Goal: Task Accomplishment & Management: Manage account settings

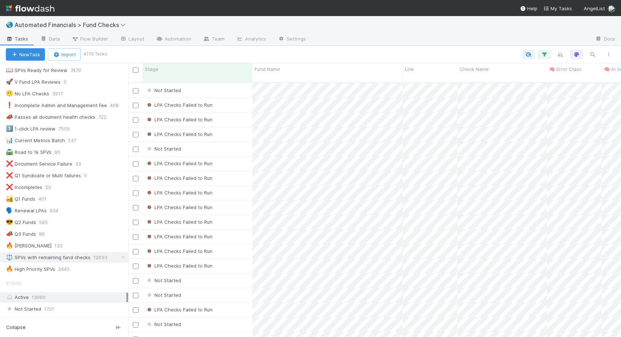
scroll to position [5, 6]
click at [37, 268] on div "🔥 High Priority SPVs" at bounding box center [30, 268] width 49 height 9
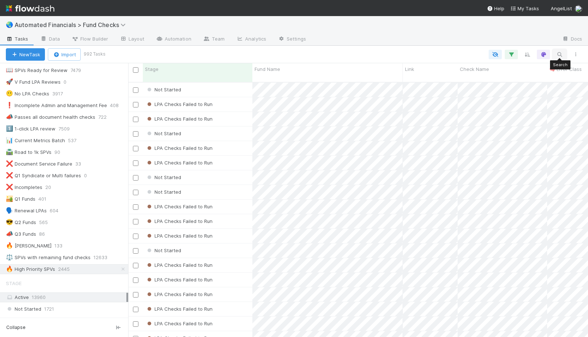
click at [559, 53] on icon "button" at bounding box center [559, 54] width 7 height 7
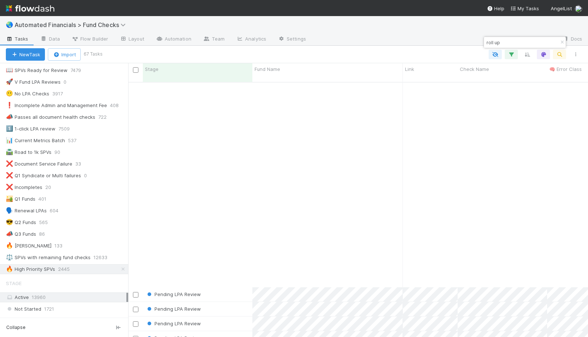
scroll to position [724, 0]
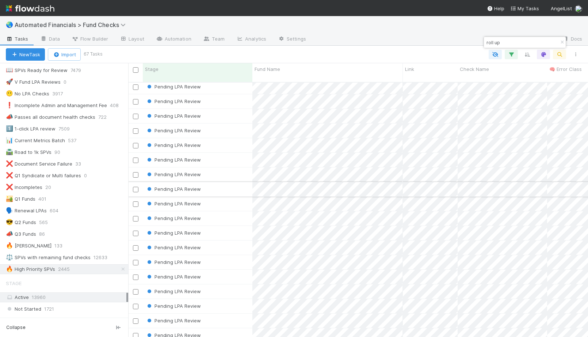
type input "roll up"
click at [232, 182] on div "Pending LPA Review" at bounding box center [198, 189] width 110 height 14
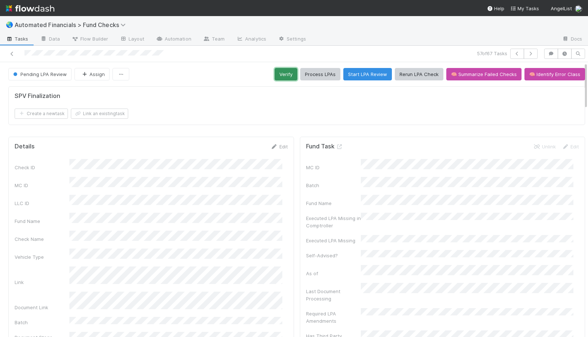
click at [282, 74] on button "Verify" at bounding box center [286, 74] width 23 height 12
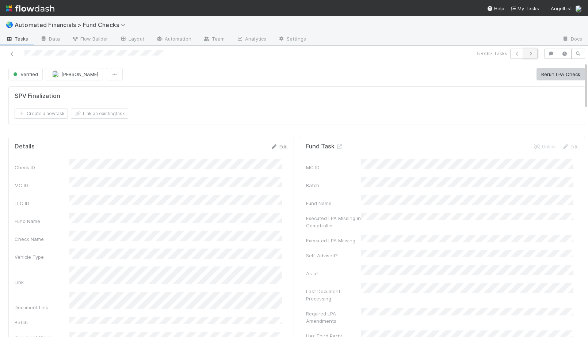
click at [528, 57] on button "button" at bounding box center [531, 54] width 14 height 10
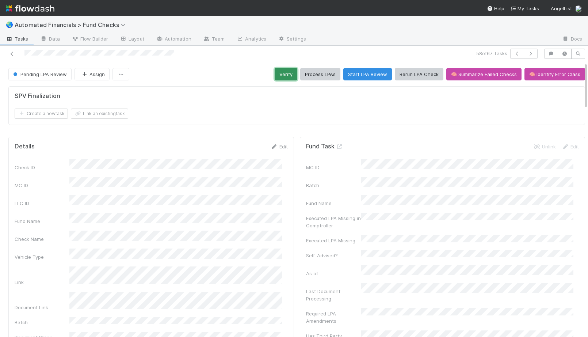
click at [280, 76] on button "Verify" at bounding box center [286, 74] width 23 height 12
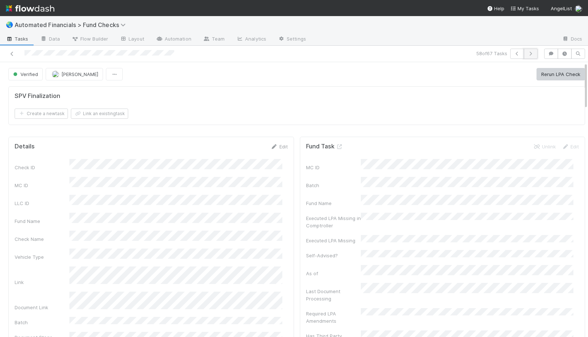
click at [527, 54] on icon "button" at bounding box center [530, 53] width 7 height 4
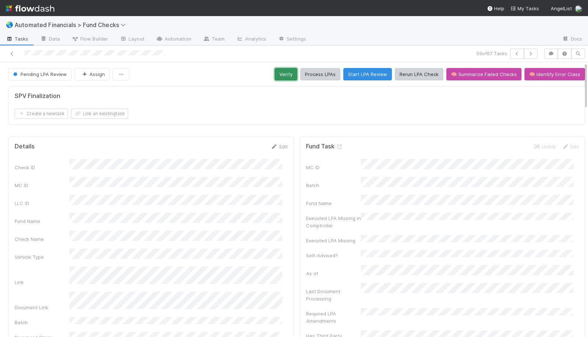
click at [285, 74] on button "Verify" at bounding box center [286, 74] width 23 height 12
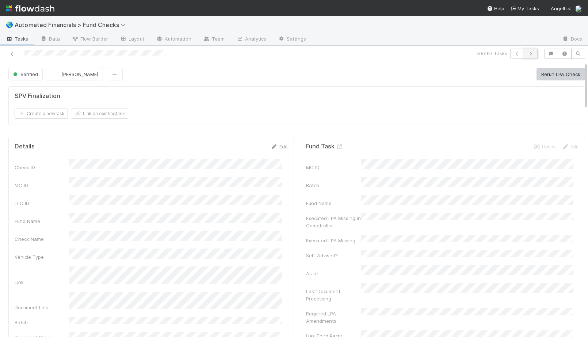
click at [527, 54] on icon "button" at bounding box center [530, 53] width 7 height 4
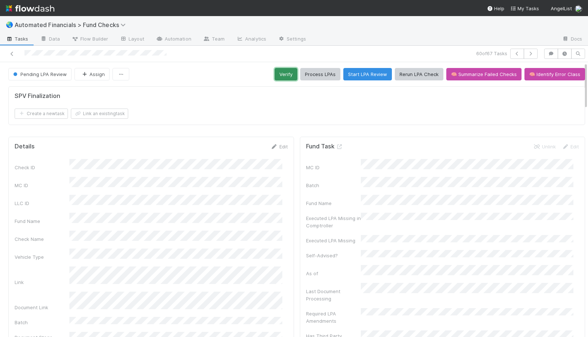
click at [279, 73] on button "Verify" at bounding box center [286, 74] width 23 height 12
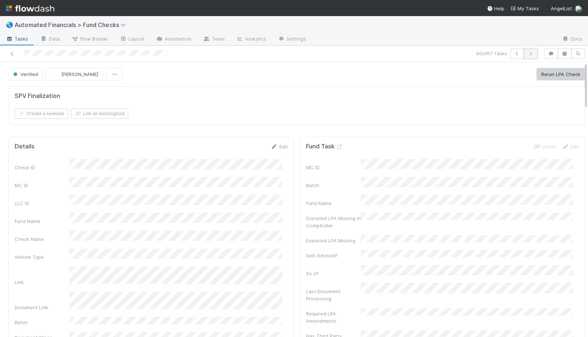
click at [527, 54] on icon "button" at bounding box center [530, 53] width 7 height 4
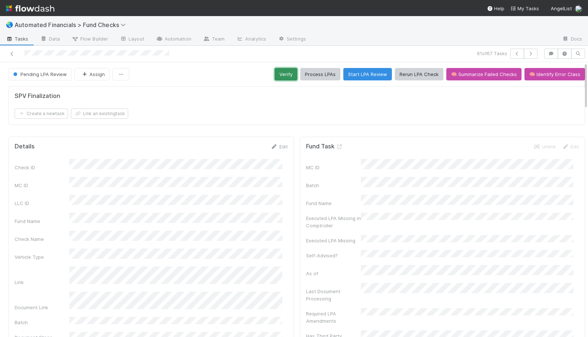
click at [278, 71] on button "Verify" at bounding box center [286, 74] width 23 height 12
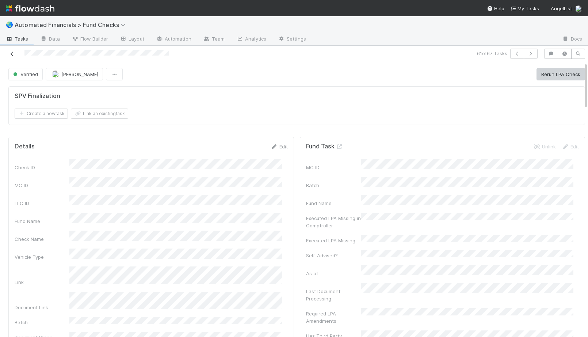
click at [13, 55] on icon at bounding box center [11, 53] width 7 height 5
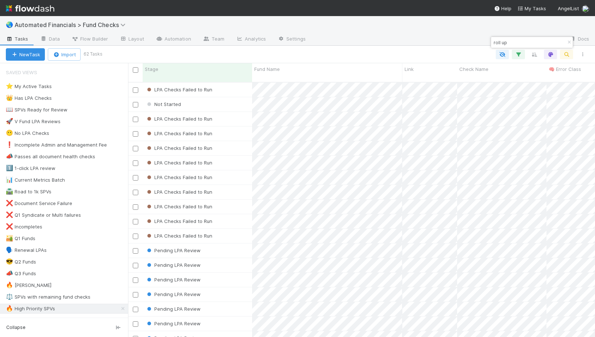
scroll to position [5, 6]
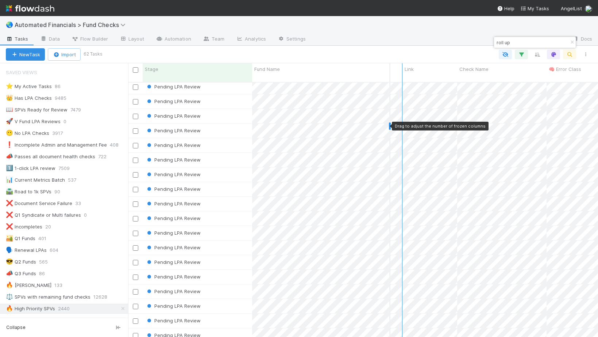
drag, startPoint x: 401, startPoint y: 125, endPoint x: 391, endPoint y: 126, distance: 10.3
click at [391, 126] on div at bounding box center [390, 125] width 2 height 7
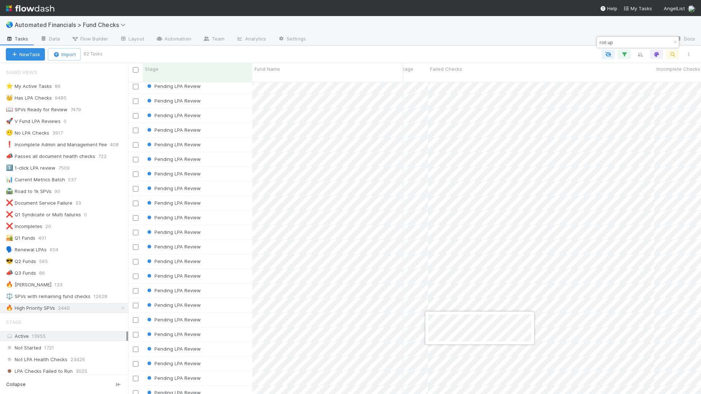
click at [546, 301] on div at bounding box center [350, 197] width 701 height 394
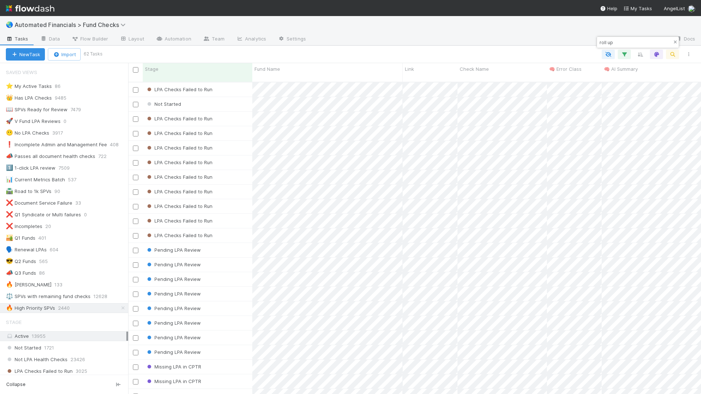
click at [650, 42] on icon "button" at bounding box center [674, 42] width 7 height 4
click at [650, 54] on icon "button" at bounding box center [672, 54] width 7 height 7
type input "roll up"
click at [135, 70] on input "checkbox" at bounding box center [135, 69] width 5 height 5
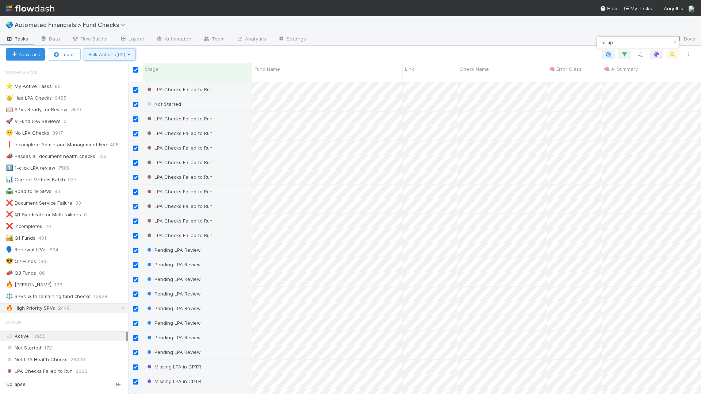
click at [130, 54] on icon "button" at bounding box center [128, 54] width 7 height 5
click at [152, 51] on div "Assign to Update data Move to stage Delete" at bounding box center [350, 197] width 701 height 394
click at [126, 51] on span "Bulk Actions (62)" at bounding box center [109, 54] width 43 height 6
click at [181, 47] on div "Assign to Update data Move to stage Delete" at bounding box center [350, 197] width 701 height 394
click at [136, 71] on input "checkbox" at bounding box center [135, 69] width 5 height 5
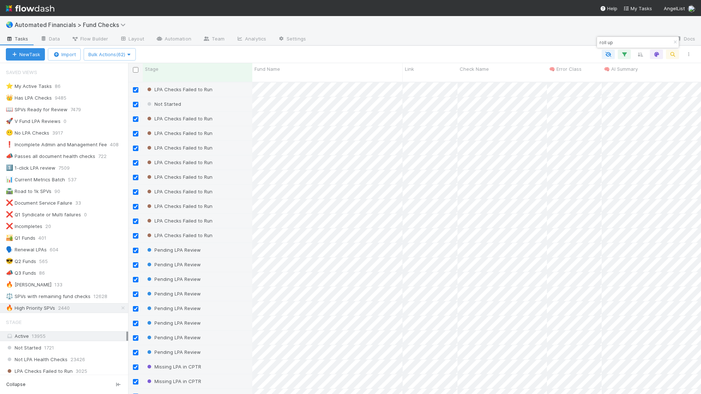
checkbox input "false"
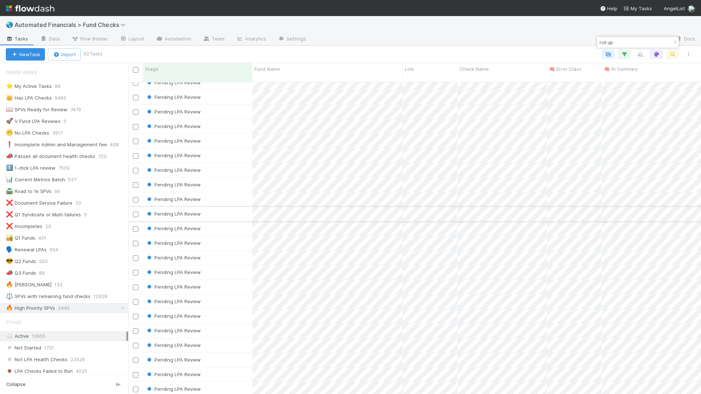
click at [136, 212] on input "checkbox" at bounding box center [135, 214] width 5 height 5
click at [130, 57] on button "Bulk Actions (1)" at bounding box center [108, 54] width 49 height 12
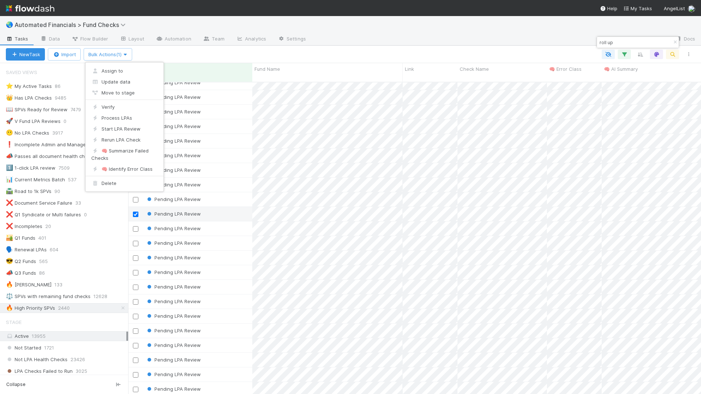
click at [154, 53] on div "Assign to Update data Move to stage Verify Process LPAs Start LPA Review Rerun …" at bounding box center [350, 197] width 701 height 394
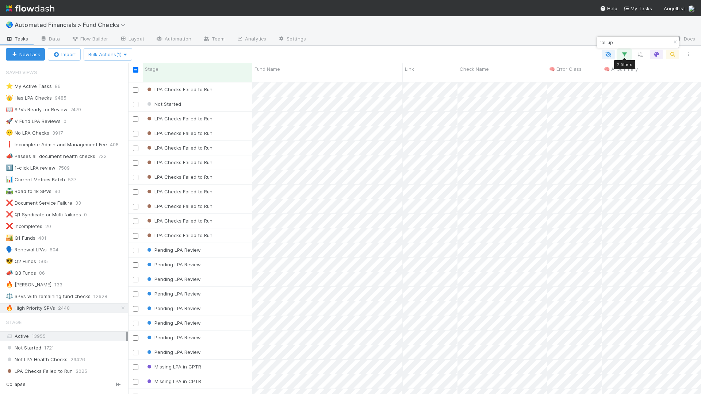
click at [624, 54] on icon "button" at bounding box center [624, 54] width 7 height 7
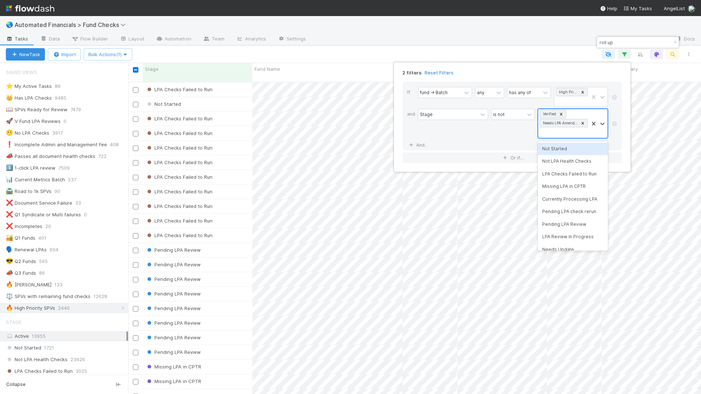
click at [555, 134] on div "Verified Needs LPA Amendment" at bounding box center [563, 123] width 50 height 29
click at [565, 172] on div "LPA Checks Failed to Run" at bounding box center [573, 174] width 70 height 12
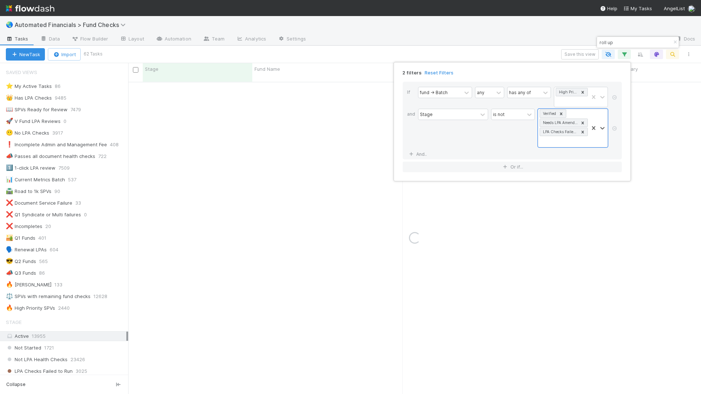
click at [517, 51] on div "2 filters Reset Filters If fund -> Batch any has any of High Priority SPVs and …" at bounding box center [350, 197] width 701 height 394
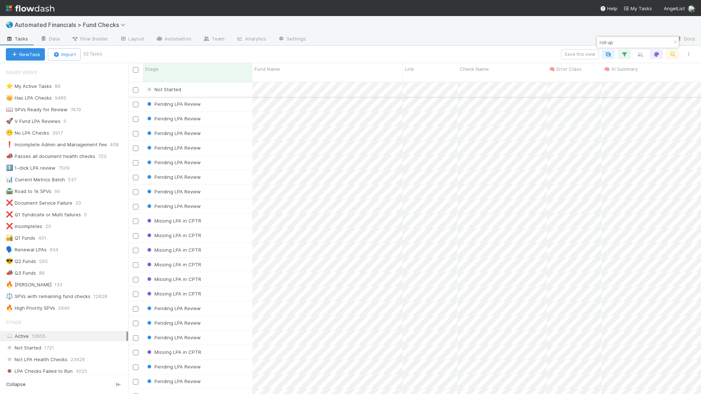
click at [135, 87] on input "checkbox" at bounding box center [135, 89] width 5 height 5
click at [129, 62] on div "New Task Import Bulk Actions (1) Save this view" at bounding box center [350, 55] width 701 height 18
click at [129, 53] on icon "button" at bounding box center [125, 54] width 7 height 5
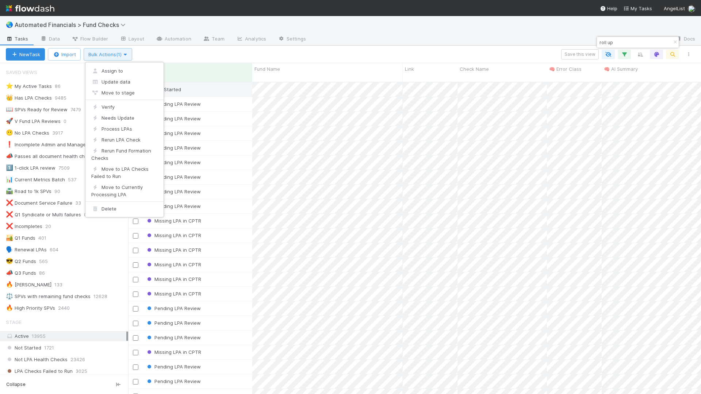
click at [130, 53] on div "Assign to Update data Move to stage Verify Needs Update Process LPAs Rerun LPA …" at bounding box center [350, 197] width 701 height 394
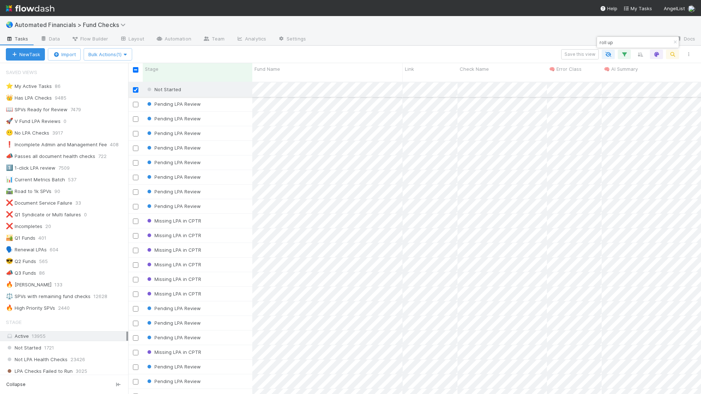
click at [135, 87] on input "checkbox" at bounding box center [135, 89] width 5 height 5
click at [624, 54] on icon "button" at bounding box center [624, 54] width 7 height 7
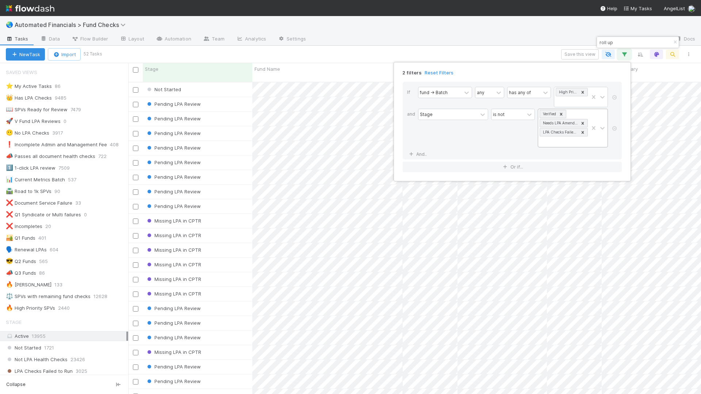
click at [583, 133] on icon at bounding box center [582, 132] width 5 height 5
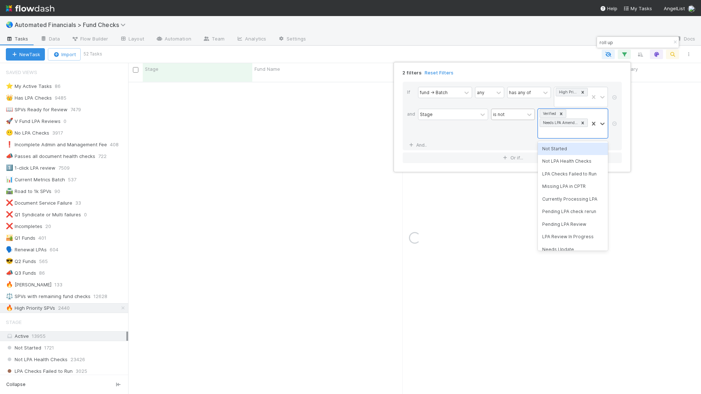
click at [509, 117] on div "is not" at bounding box center [507, 114] width 33 height 11
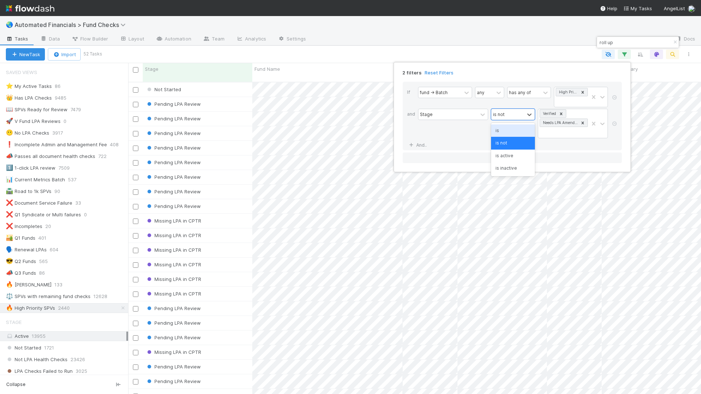
click at [508, 128] on div "is" at bounding box center [513, 130] width 44 height 12
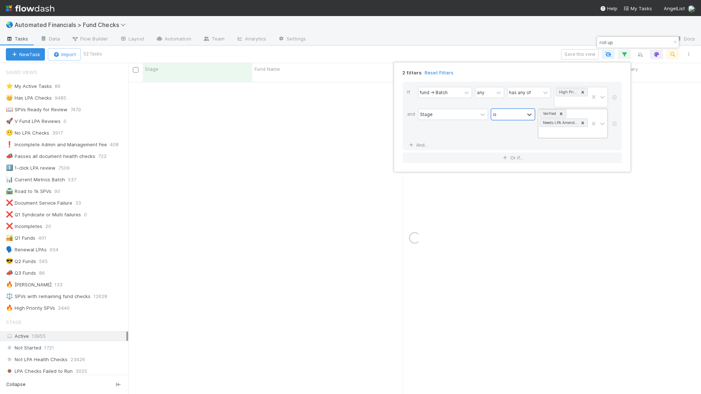
click at [562, 114] on icon at bounding box center [561, 113] width 3 height 3
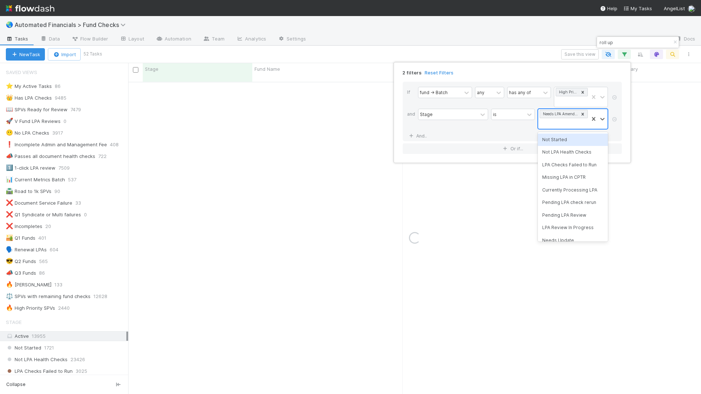
click at [583, 115] on icon at bounding box center [582, 114] width 5 height 5
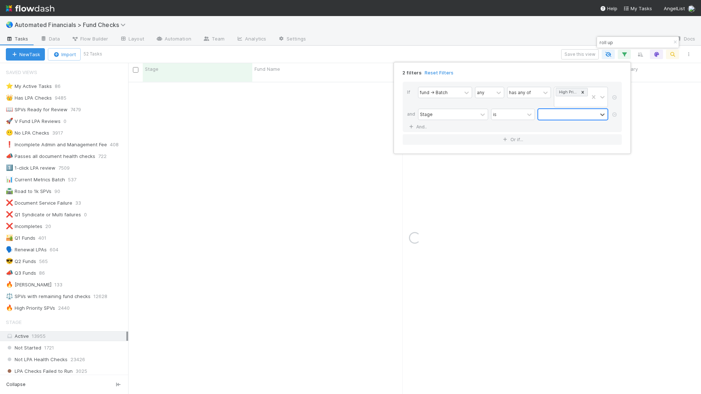
click at [580, 114] on div at bounding box center [567, 114] width 59 height 11
click at [580, 113] on div at bounding box center [567, 114] width 59 height 11
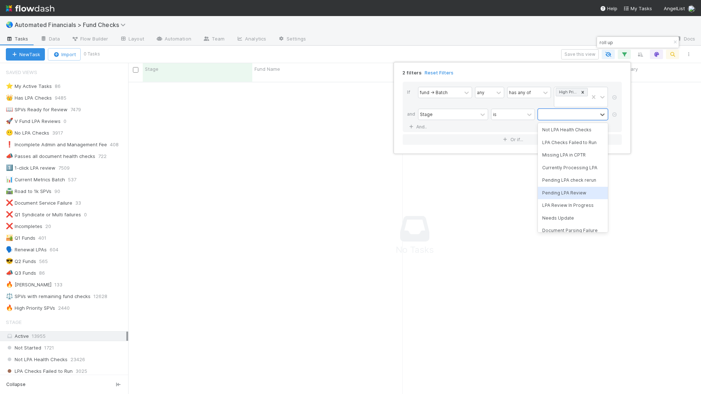
scroll to position [14, 0]
click at [566, 194] on div "Pending LPA Review" at bounding box center [573, 193] width 70 height 12
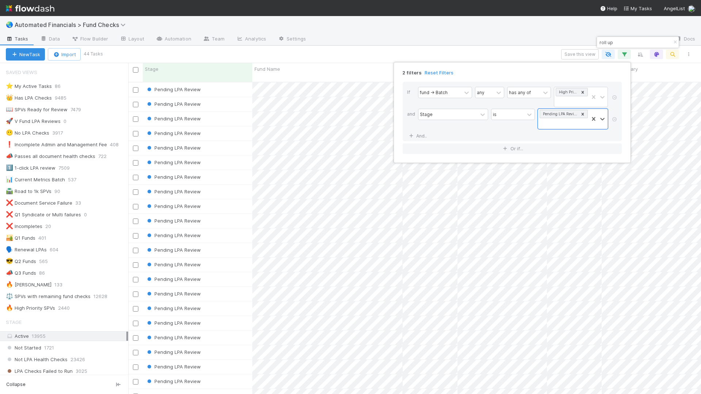
scroll to position [313, 567]
click at [281, 54] on div "2 filters Reset Filters If fund -> Batch any has any of High Priority SPVs and …" at bounding box center [350, 197] width 701 height 394
click at [137, 72] on input "checkbox" at bounding box center [135, 69] width 5 height 5
checkbox input "true"
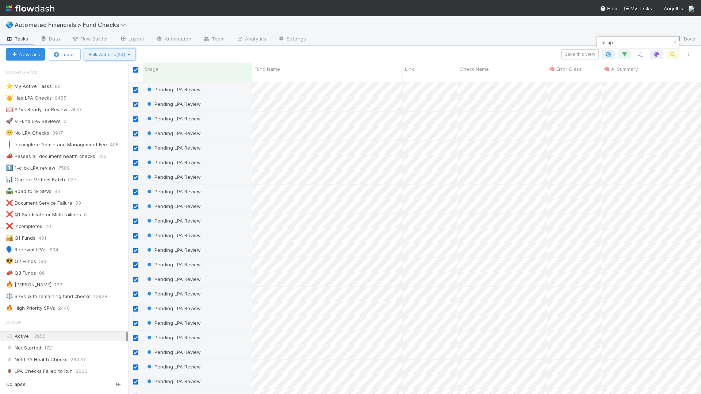
click at [105, 53] on span "Bulk Actions (44)" at bounding box center [109, 54] width 43 height 6
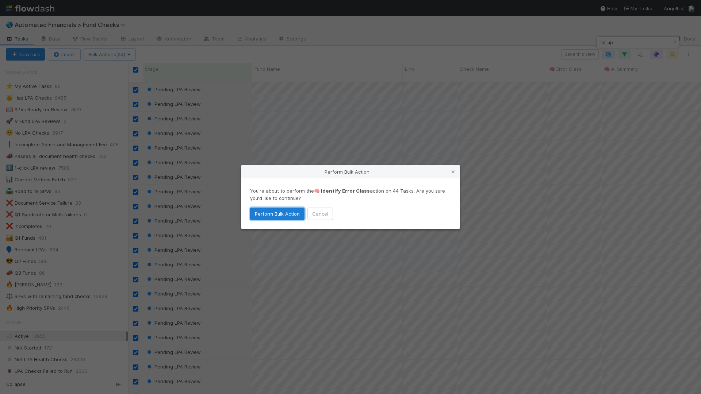
click at [272, 214] on button "Perform Bulk Action" at bounding box center [277, 214] width 54 height 12
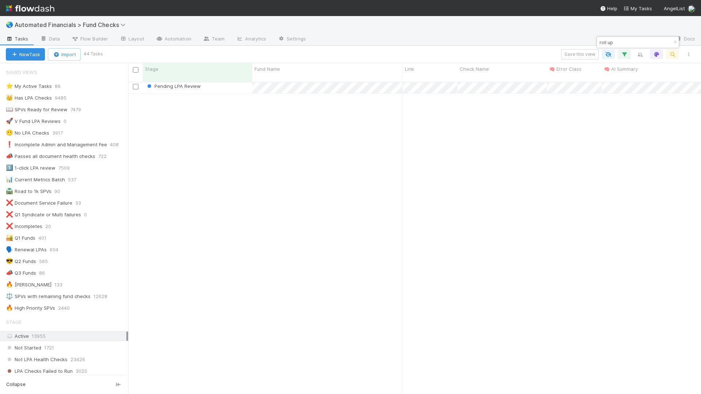
scroll to position [0, 0]
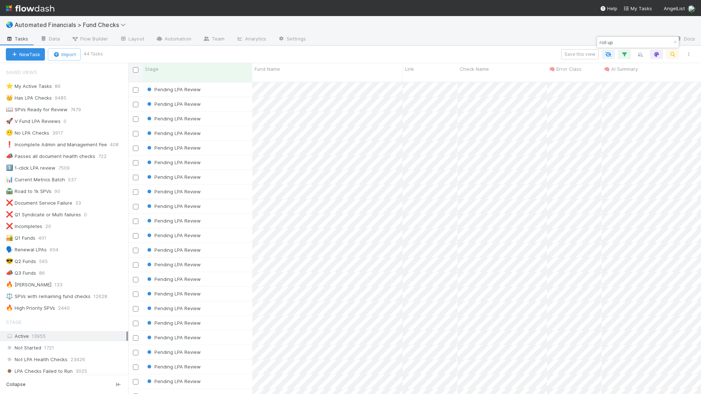
click at [135, 70] on input "checkbox" at bounding box center [135, 69] width 5 height 5
checkbox input "true"
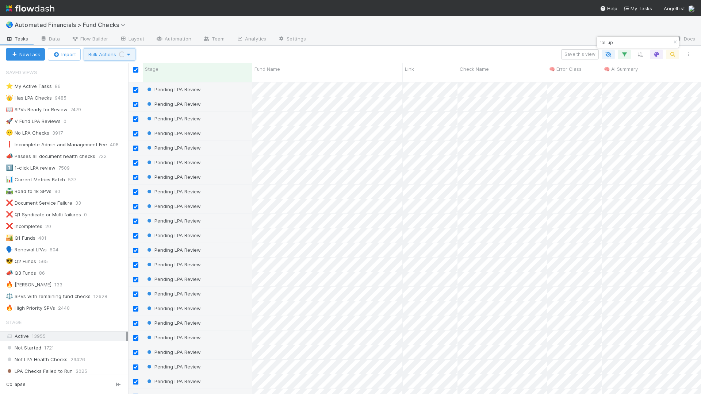
click at [116, 54] on span "Bulk Actions Loading..." at bounding box center [109, 54] width 42 height 6
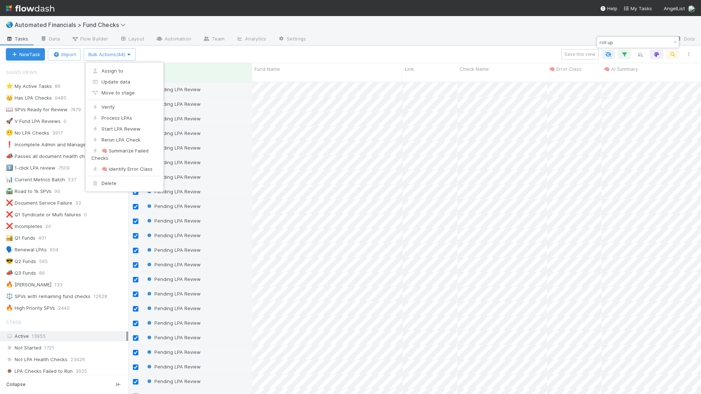
click at [168, 51] on div "Assign to Update data Move to stage Verify Process LPAs Start LPA Review Rerun …" at bounding box center [350, 197] width 701 height 394
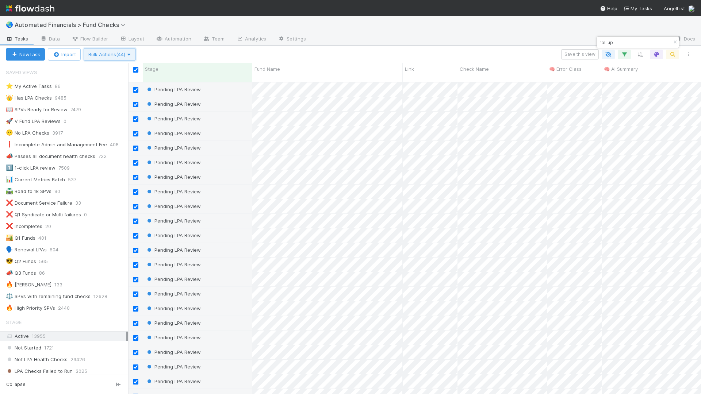
click at [107, 52] on span "Bulk Actions (44)" at bounding box center [109, 54] width 43 height 6
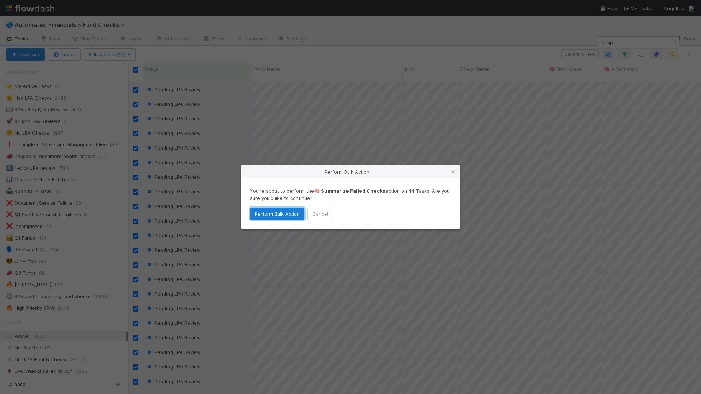
click at [279, 217] on button "Perform Bulk Action" at bounding box center [277, 214] width 54 height 12
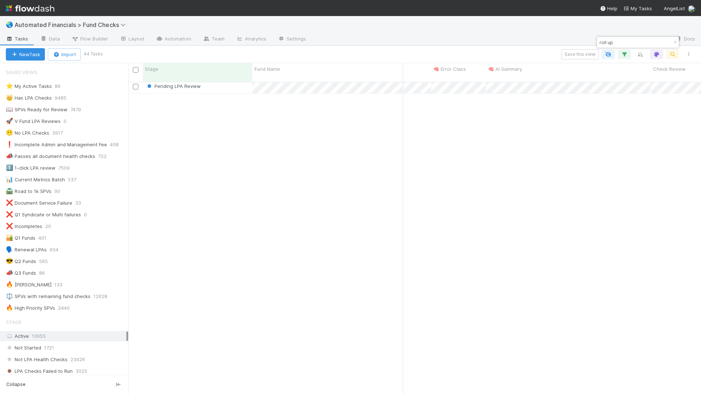
scroll to position [0, 116]
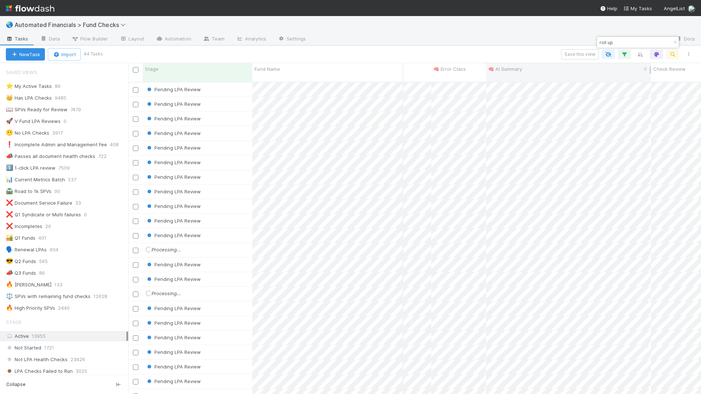
click at [528, 71] on div "🧠 AI Summary" at bounding box center [568, 68] width 161 height 7
click at [523, 83] on div "Sort A → Z" at bounding box center [529, 82] width 83 height 11
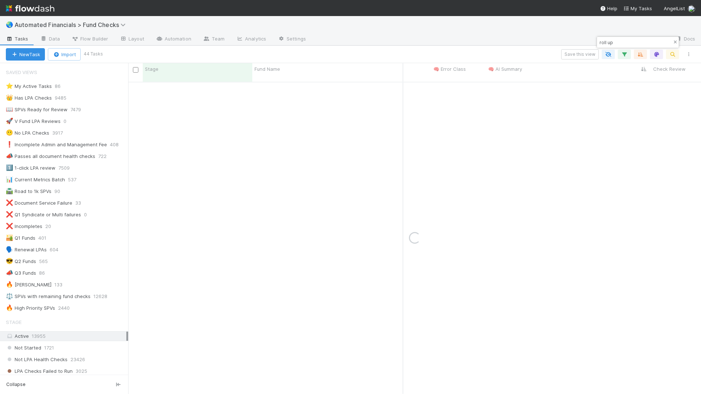
click at [650, 42] on icon "button" at bounding box center [674, 42] width 7 height 4
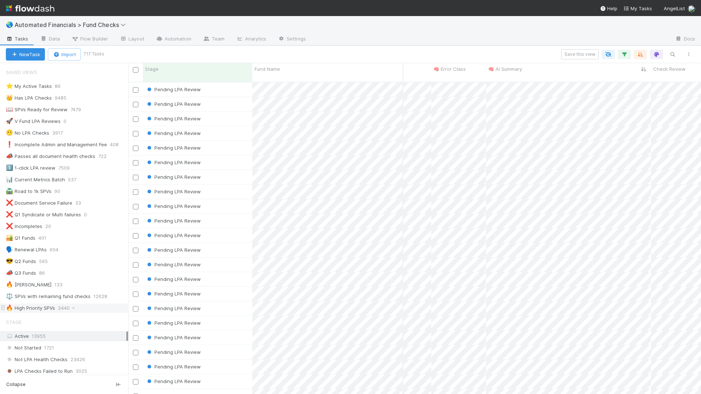
click at [43, 307] on div "🔥 High Priority SPVs" at bounding box center [30, 308] width 49 height 9
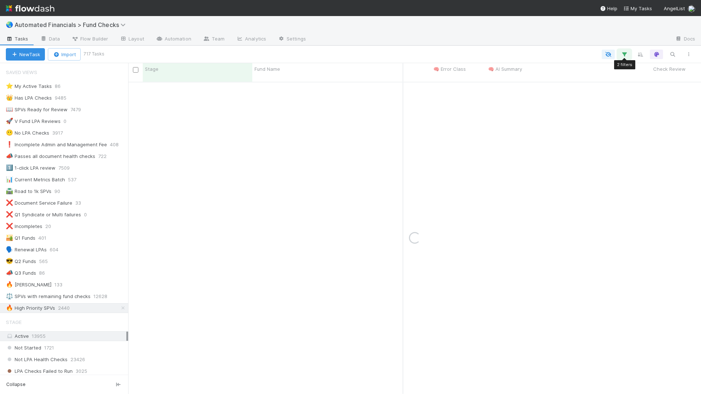
click at [625, 53] on icon "button" at bounding box center [624, 54] width 7 height 7
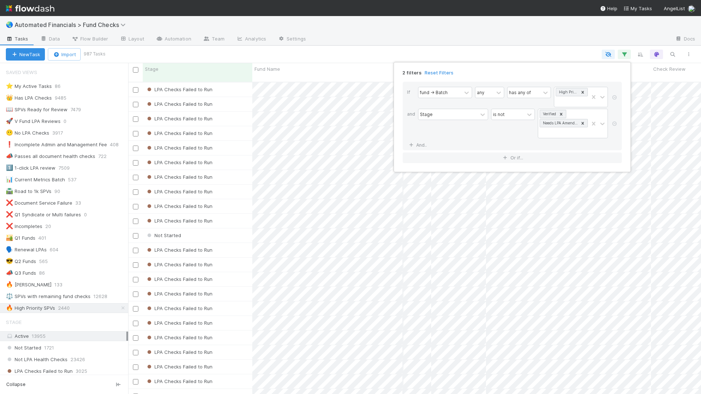
click at [572, 53] on div "2 filters Reset Filters If fund -> Batch any has any of High Priority SPVs and …" at bounding box center [350, 197] width 701 height 394
click at [650, 53] on icon "button" at bounding box center [672, 54] width 7 height 7
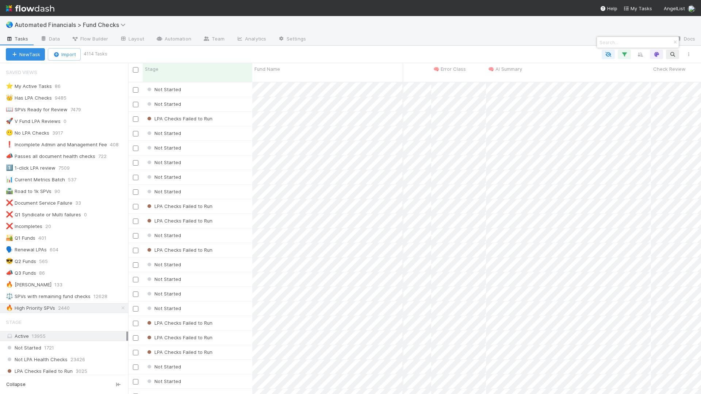
click at [641, 45] on input at bounding box center [634, 42] width 73 height 9
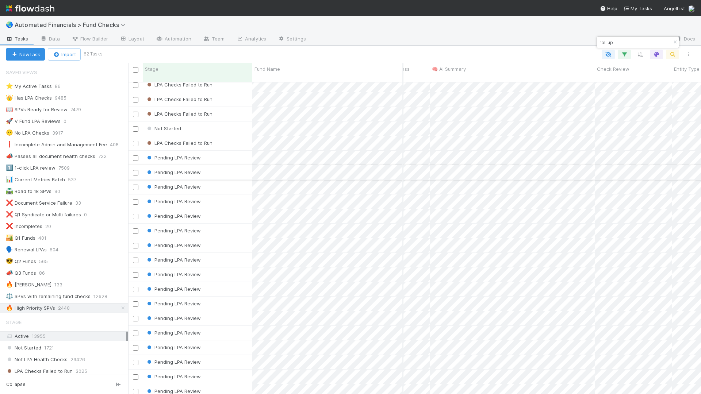
type input "roll up"
click at [135, 170] on input "checkbox" at bounding box center [135, 172] width 5 height 5
click at [135, 185] on input "checkbox" at bounding box center [135, 187] width 5 height 5
click at [135, 199] on input "checkbox" at bounding box center [135, 201] width 5 height 5
click at [135, 214] on input "checkbox" at bounding box center [135, 216] width 5 height 5
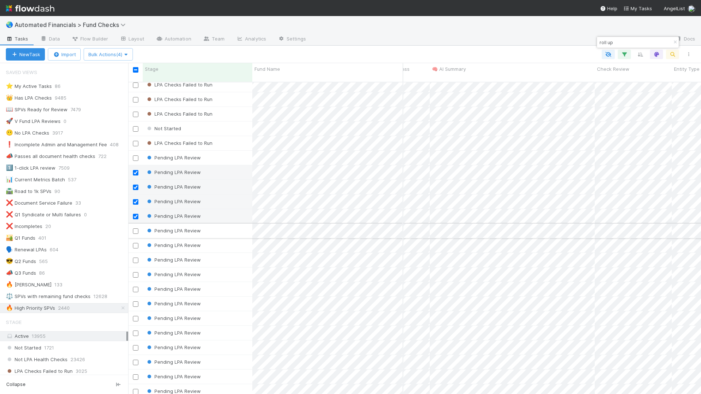
click at [133, 229] on input "checkbox" at bounding box center [135, 231] width 5 height 5
click at [136, 243] on input "checkbox" at bounding box center [135, 245] width 5 height 5
click at [137, 258] on input "checkbox" at bounding box center [135, 260] width 5 height 5
click at [138, 272] on input "checkbox" at bounding box center [135, 274] width 5 height 5
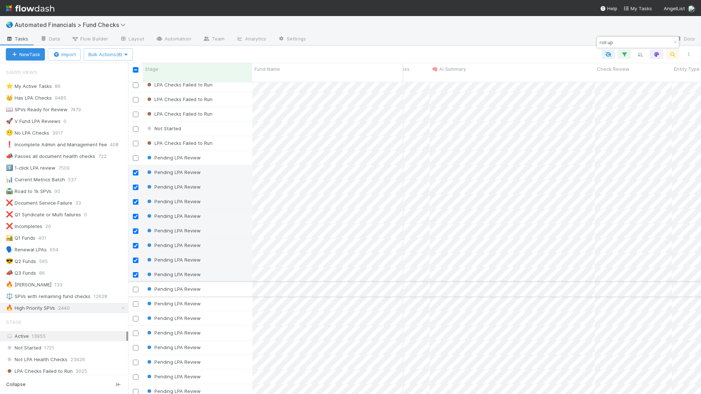
click at [135, 287] on input "checkbox" at bounding box center [135, 289] width 5 height 5
click at [136, 302] on input "checkbox" at bounding box center [135, 304] width 5 height 5
click at [136, 316] on input "checkbox" at bounding box center [135, 318] width 5 height 5
click at [137, 331] on input "checkbox" at bounding box center [135, 333] width 5 height 5
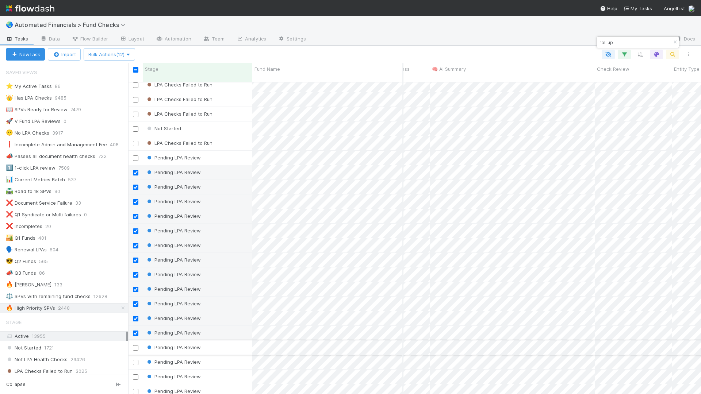
click at [135, 336] on input "checkbox" at bounding box center [135, 347] width 5 height 5
click at [136, 336] on input "checkbox" at bounding box center [135, 362] width 5 height 5
click at [136, 336] on input "checkbox" at bounding box center [135, 377] width 5 height 5
click at [136, 336] on input "checkbox" at bounding box center [135, 391] width 5 height 5
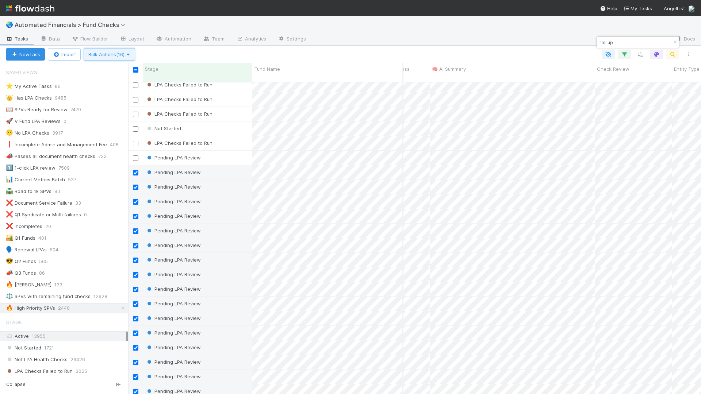
click at [111, 58] on button "Bulk Actions (16)" at bounding box center [109, 54] width 51 height 12
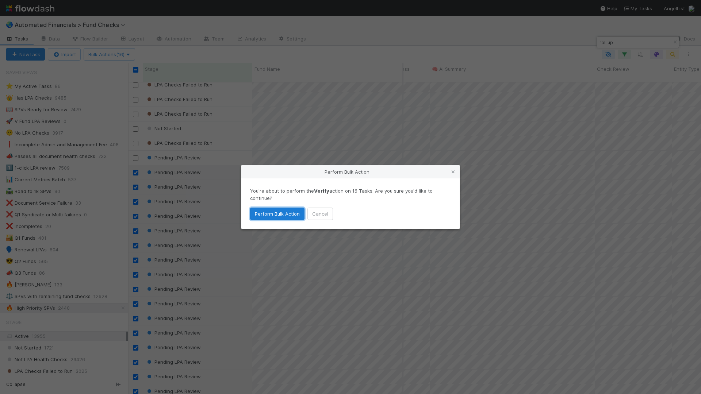
click at [285, 215] on button "Perform Bulk Action" at bounding box center [277, 214] width 54 height 12
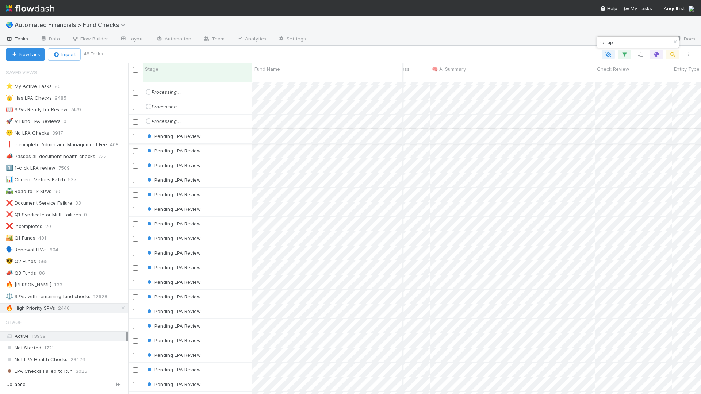
click at [137, 134] on input "checkbox" at bounding box center [135, 136] width 5 height 5
click at [135, 149] on input "checkbox" at bounding box center [135, 151] width 5 height 5
click at [135, 163] on input "checkbox" at bounding box center [135, 165] width 5 height 5
click at [135, 178] on input "checkbox" at bounding box center [135, 180] width 5 height 5
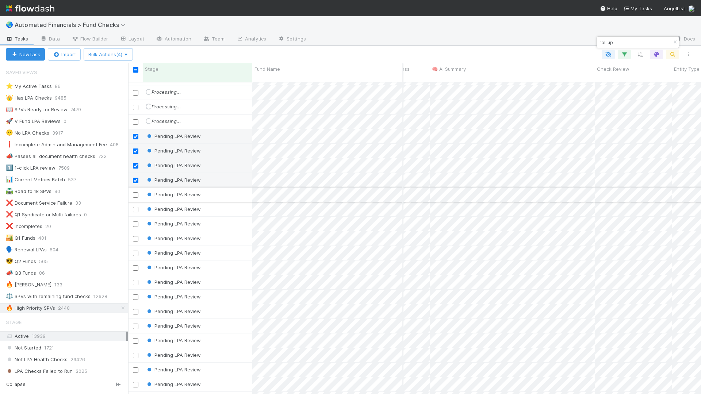
click at [135, 192] on input "checkbox" at bounding box center [135, 194] width 5 height 5
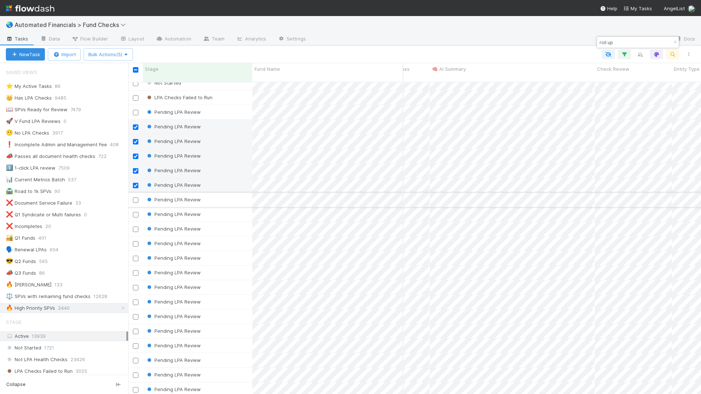
click at [136, 198] on input "checkbox" at bounding box center [135, 200] width 5 height 5
click at [134, 212] on input "checkbox" at bounding box center [135, 214] width 5 height 5
click at [135, 227] on input "checkbox" at bounding box center [135, 229] width 5 height 5
click at [136, 241] on input "checkbox" at bounding box center [135, 243] width 5 height 5
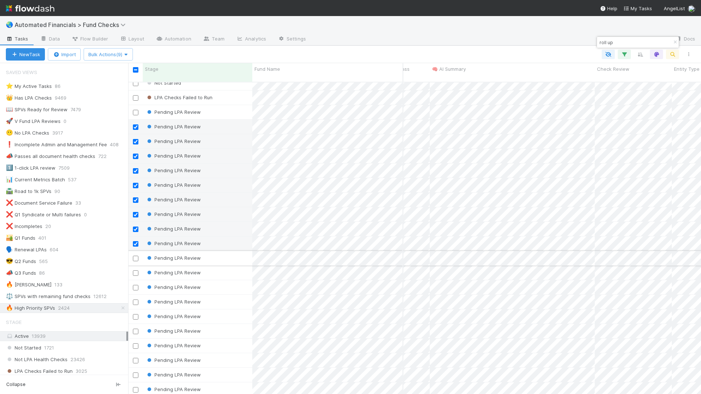
click at [136, 256] on input "checkbox" at bounding box center [135, 258] width 5 height 5
click at [136, 271] on input "checkbox" at bounding box center [135, 273] width 5 height 5
click at [135, 285] on input "checkbox" at bounding box center [135, 287] width 5 height 5
click at [136, 300] on input "checkbox" at bounding box center [135, 302] width 5 height 5
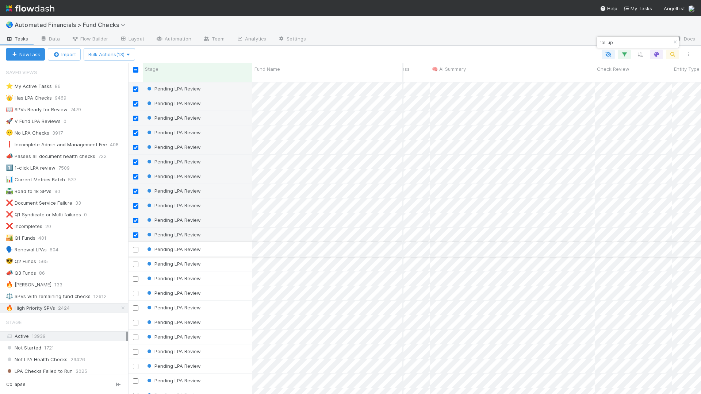
click at [135, 247] on input "checkbox" at bounding box center [135, 249] width 5 height 5
click at [136, 262] on input "checkbox" at bounding box center [135, 264] width 5 height 5
click at [135, 276] on input "checkbox" at bounding box center [135, 278] width 5 height 5
click at [136, 291] on input "checkbox" at bounding box center [135, 293] width 5 height 5
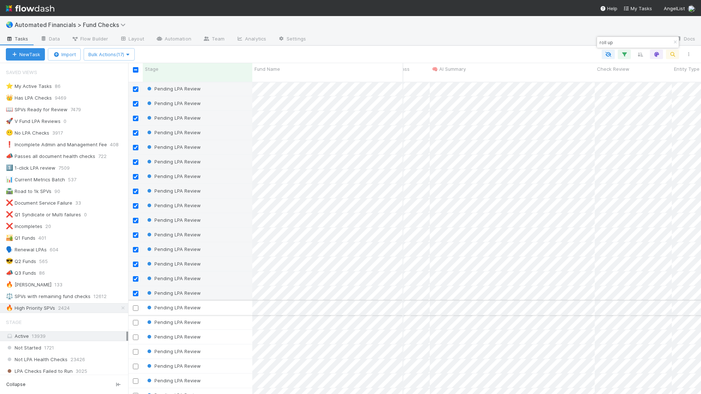
click at [135, 306] on input "checkbox" at bounding box center [135, 308] width 5 height 5
click at [110, 53] on span "Bulk Actions (18)" at bounding box center [109, 54] width 42 height 6
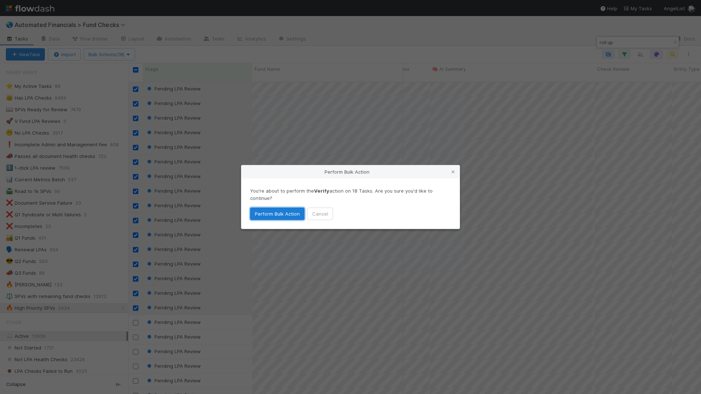
click at [290, 215] on button "Perform Bulk Action" at bounding box center [277, 214] width 54 height 12
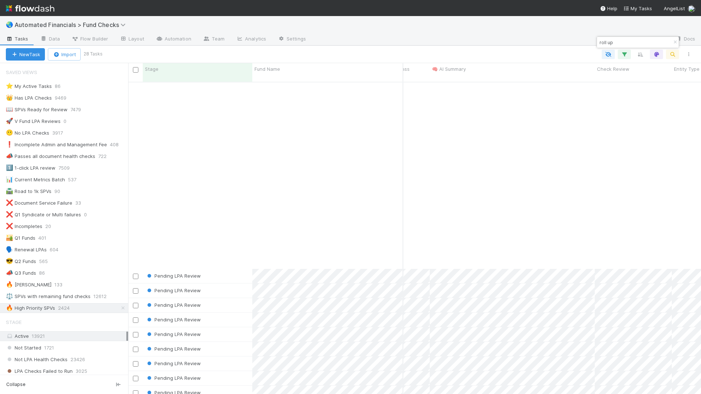
scroll to position [96, 172]
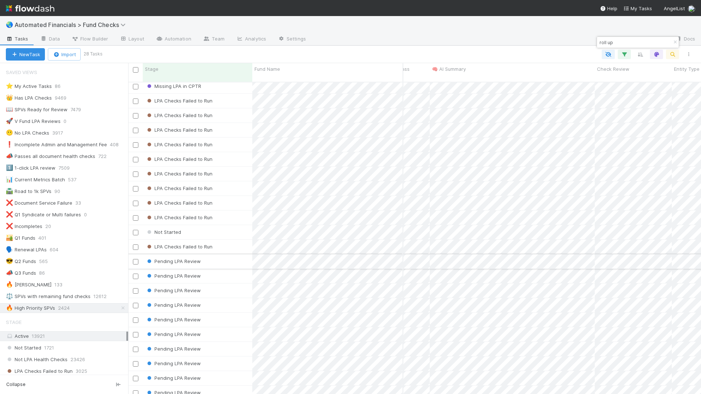
click at [134, 259] on input "checkbox" at bounding box center [135, 261] width 5 height 5
click at [113, 55] on span "Bulk Actions (1)" at bounding box center [107, 54] width 39 height 6
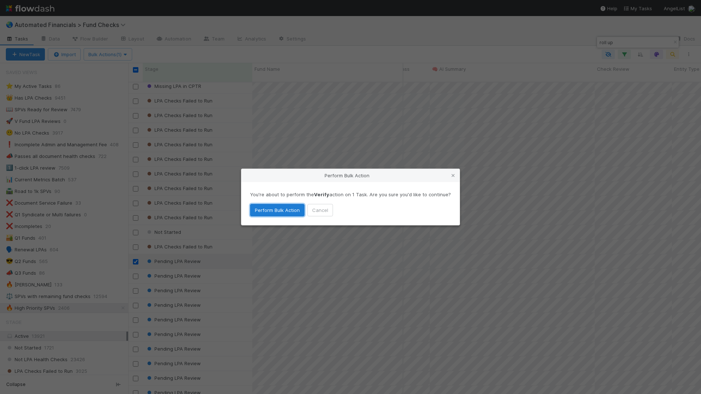
click at [283, 212] on button "Perform Bulk Action" at bounding box center [277, 210] width 54 height 12
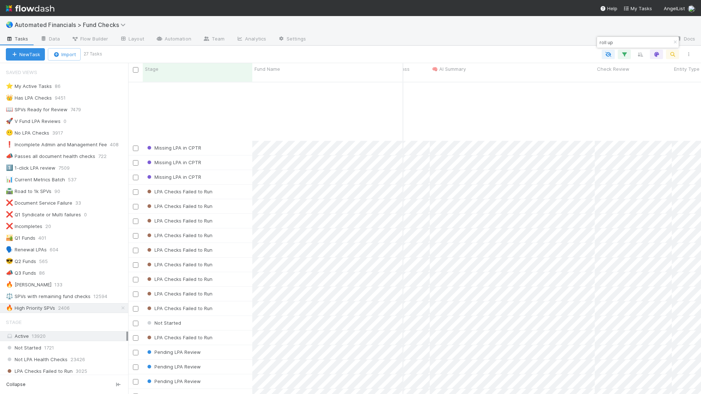
scroll to position [82, 172]
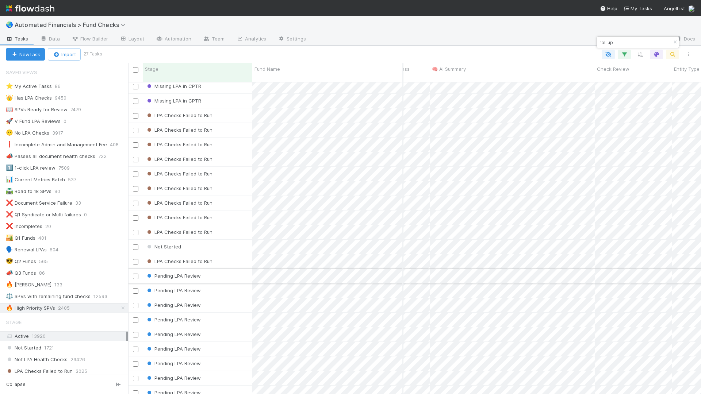
click at [220, 269] on div "Pending LPA Review" at bounding box center [198, 276] width 110 height 14
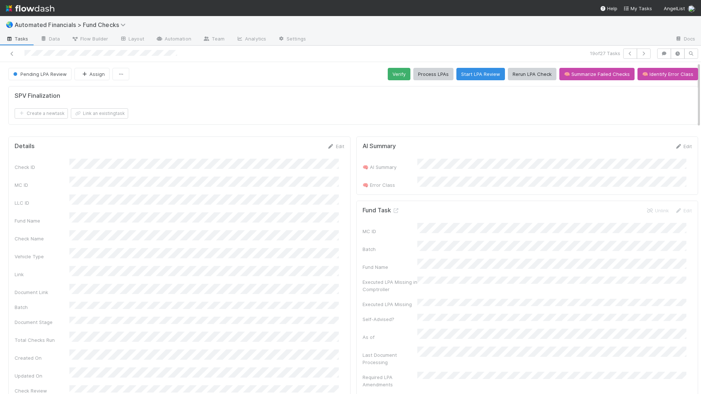
click at [388, 77] on button "Verify" at bounding box center [399, 74] width 23 height 12
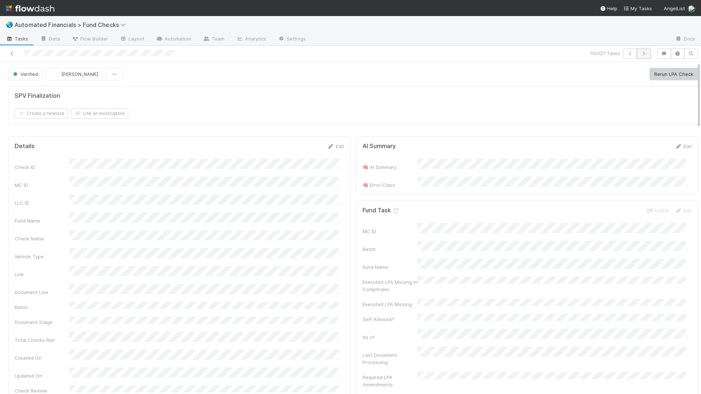
click at [640, 54] on icon "button" at bounding box center [643, 53] width 7 height 4
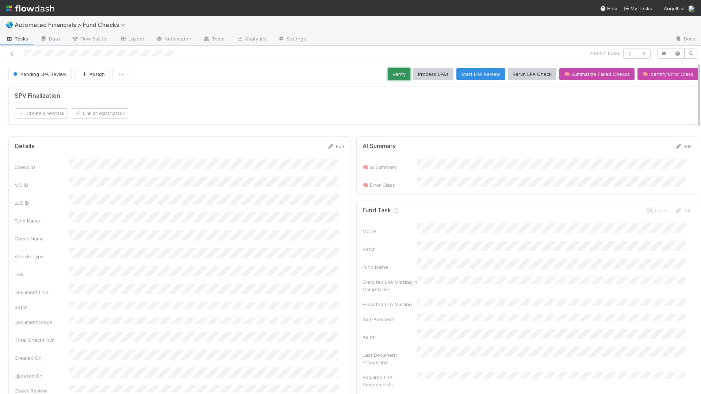
click at [397, 73] on button "Verify" at bounding box center [399, 74] width 23 height 12
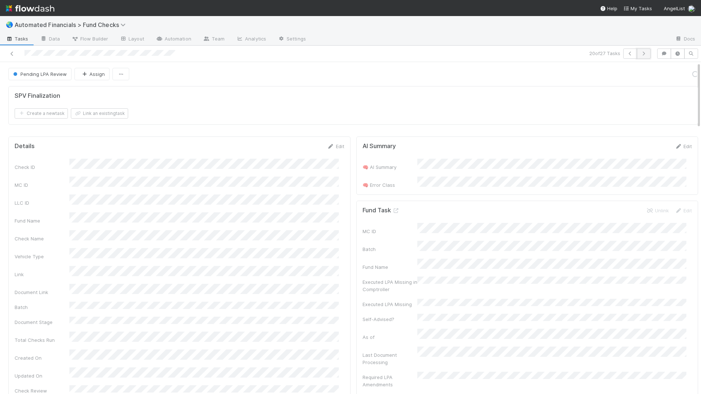
click at [640, 52] on icon "button" at bounding box center [643, 53] width 7 height 4
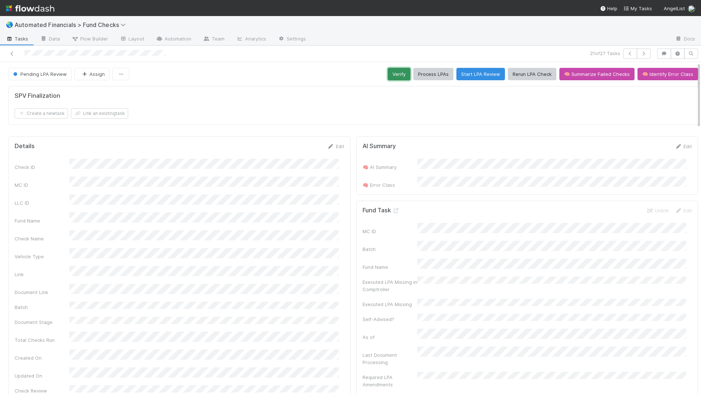
click at [392, 76] on button "Verify" at bounding box center [399, 74] width 23 height 12
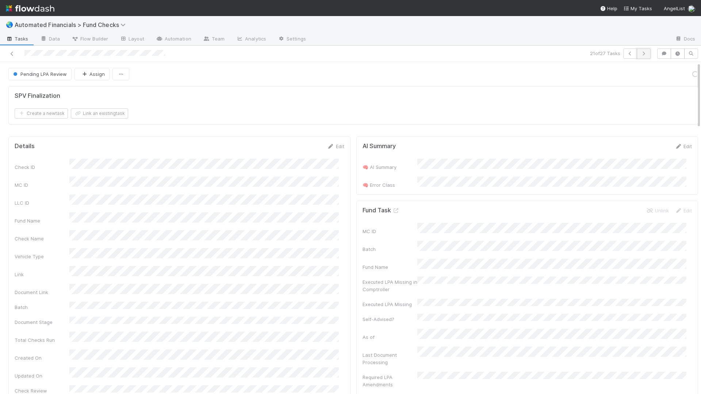
click at [640, 52] on icon "button" at bounding box center [643, 53] width 7 height 4
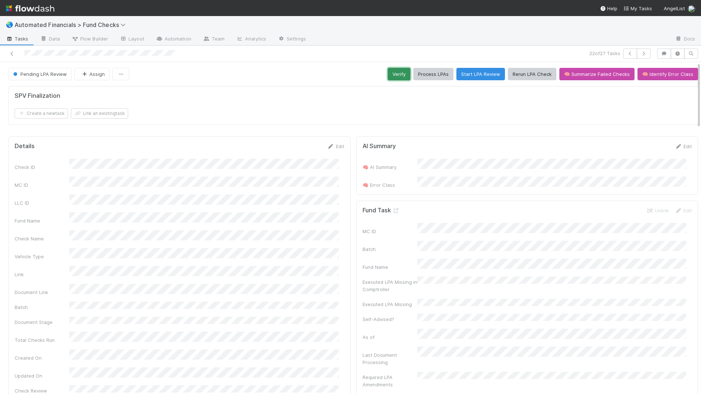
click at [393, 72] on button "Verify" at bounding box center [399, 74] width 23 height 12
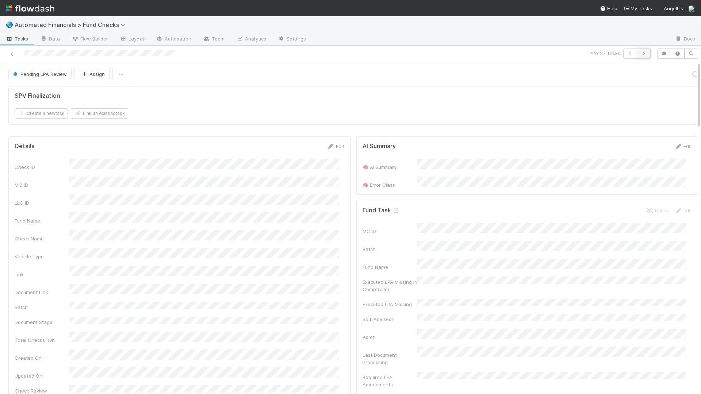
click at [640, 54] on icon "button" at bounding box center [643, 53] width 7 height 4
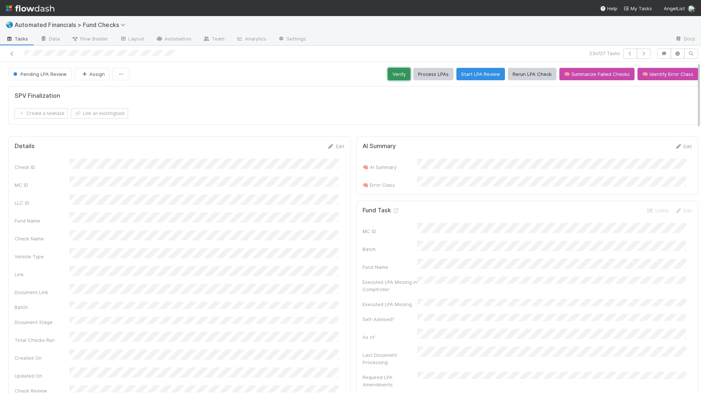
click at [392, 76] on button "Verify" at bounding box center [399, 74] width 23 height 12
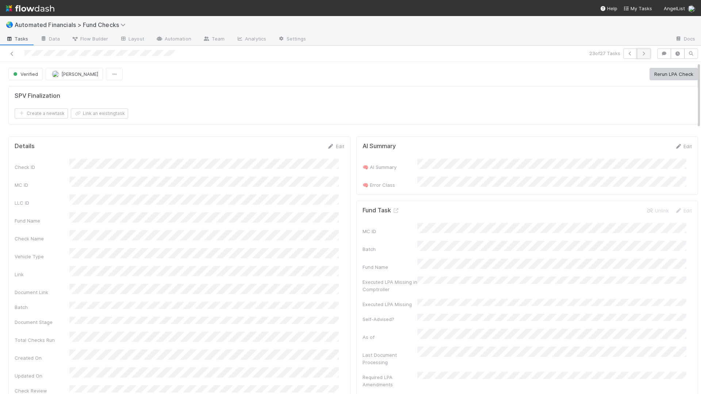
click at [640, 53] on icon "button" at bounding box center [643, 53] width 7 height 4
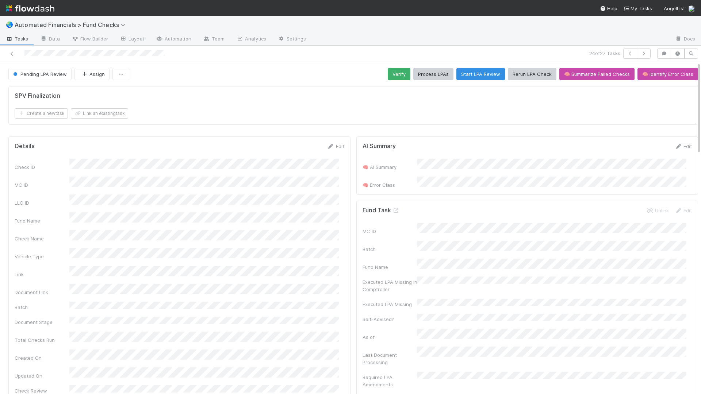
click at [348, 127] on div "SPV Finalization Create a new task Link an existing task" at bounding box center [352, 108] width 695 height 50
click at [153, 296] on div "Check ID MC ID LLC ID Fund Name Check Name Vehicle Type Link Document Link Batc…" at bounding box center [180, 277] width 330 height 236
click at [388, 70] on button "Verify" at bounding box center [399, 74] width 23 height 12
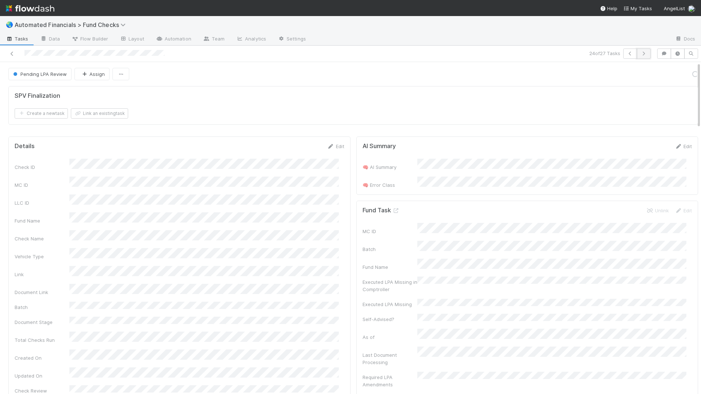
click at [644, 54] on button "button" at bounding box center [644, 54] width 14 height 10
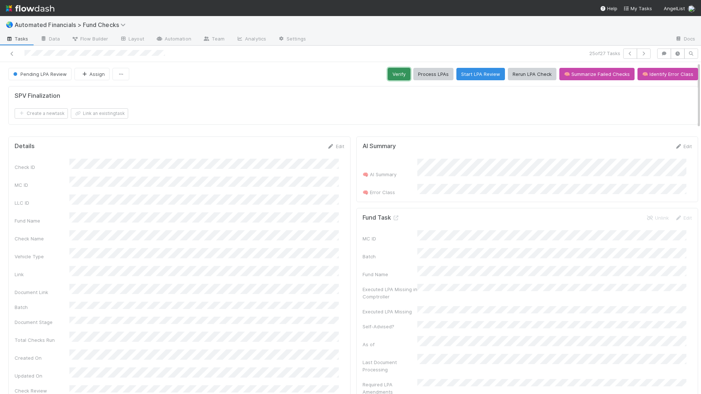
click at [395, 73] on button "Verify" at bounding box center [399, 74] width 23 height 12
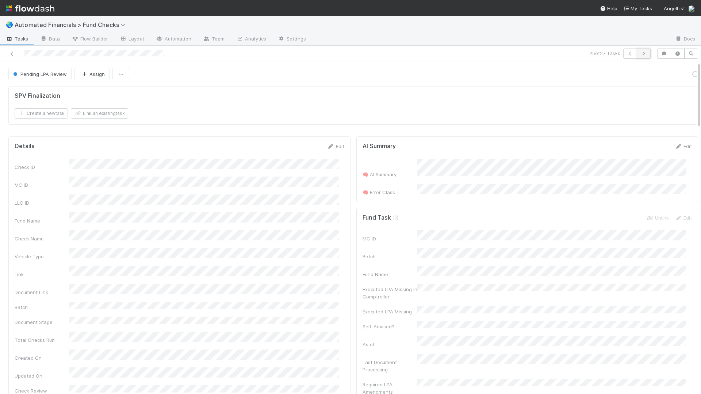
click at [641, 54] on icon "button" at bounding box center [643, 53] width 7 height 4
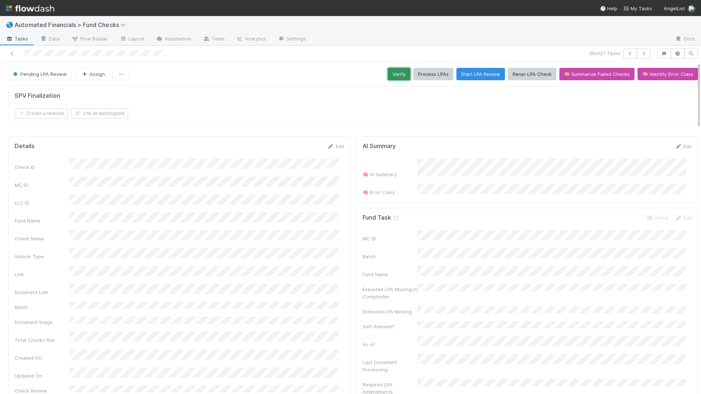
click at [395, 74] on button "Verify" at bounding box center [399, 74] width 23 height 12
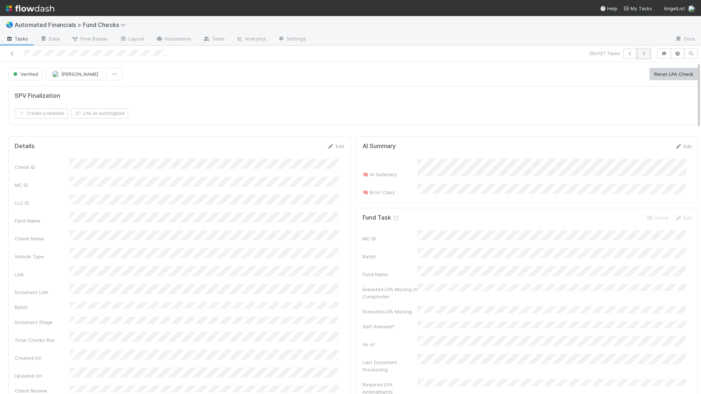
click at [640, 51] on button "button" at bounding box center [644, 54] width 14 height 10
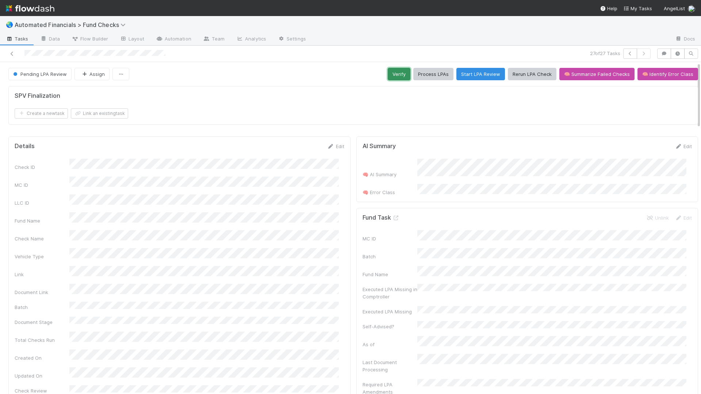
click at [391, 74] on button "Verify" at bounding box center [399, 74] width 23 height 12
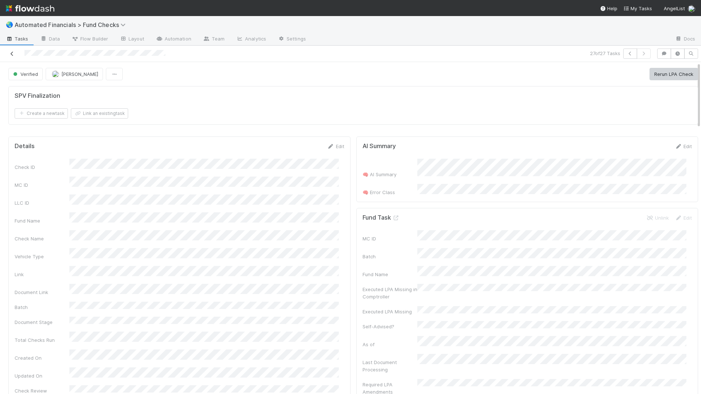
click at [12, 54] on icon at bounding box center [11, 53] width 7 height 5
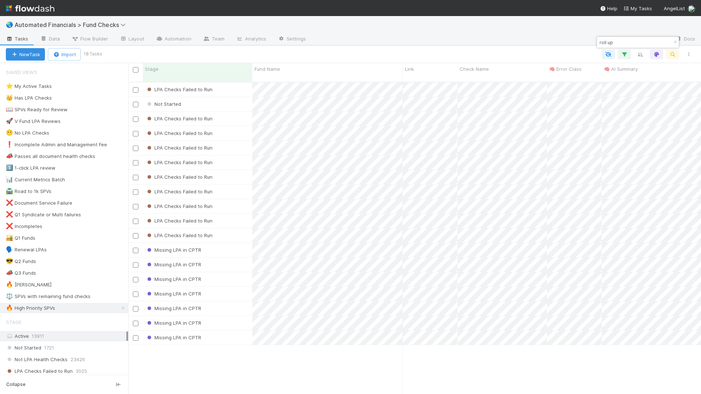
scroll to position [313, 567]
click at [650, 43] on icon "button" at bounding box center [674, 42] width 7 height 4
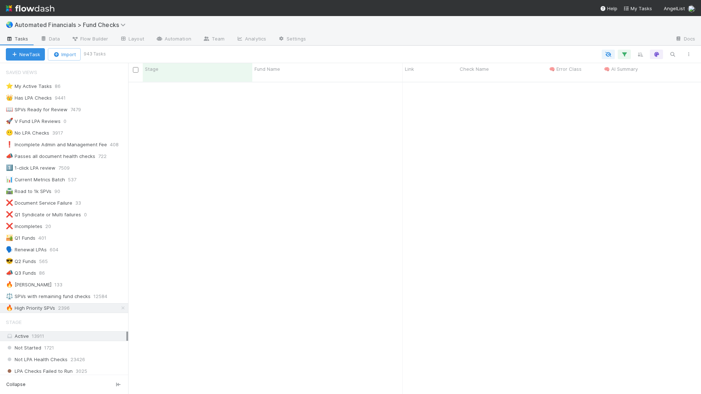
scroll to position [0, 0]
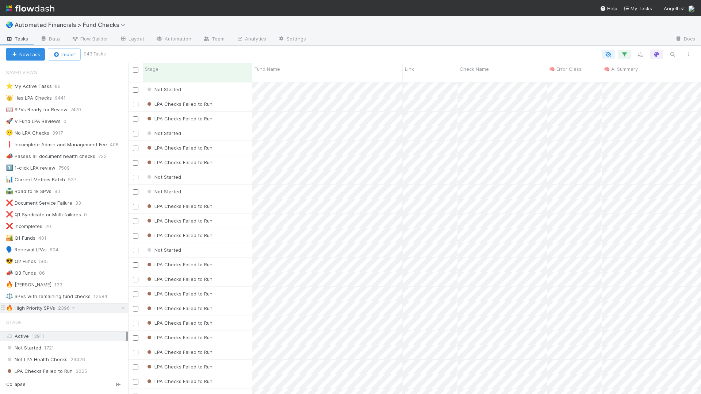
click at [97, 308] on div "🔥 High Priority SPVs 2396" at bounding box center [67, 308] width 122 height 9
click at [238, 144] on div "LPA Checks Failed to Run" at bounding box center [198, 148] width 110 height 14
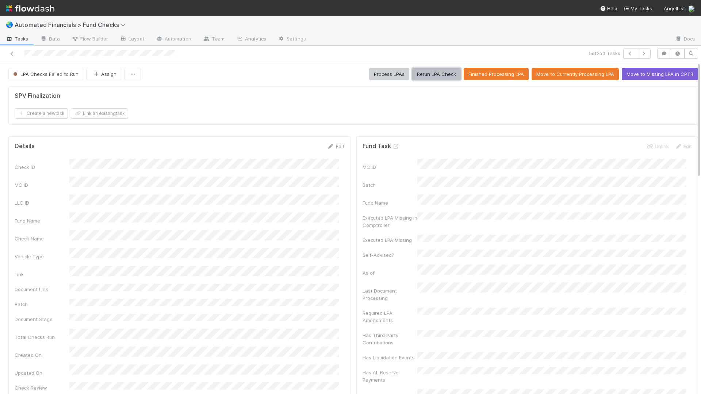
click at [444, 69] on button "Rerun LPA Check" at bounding box center [436, 74] width 49 height 12
click at [380, 76] on button "Process LPAs" at bounding box center [389, 74] width 40 height 12
click at [250, 111] on div "Create a new task Link an existing task" at bounding box center [353, 113] width 677 height 10
click at [14, 53] on icon at bounding box center [11, 53] width 7 height 5
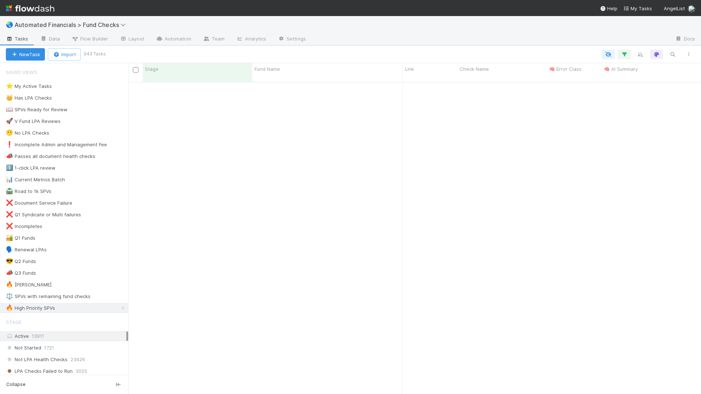
scroll to position [1878, 0]
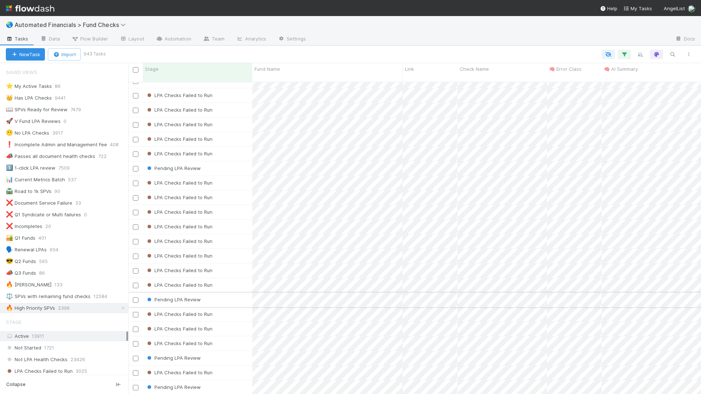
click at [222, 293] on div "Pending LPA Review" at bounding box center [198, 300] width 110 height 14
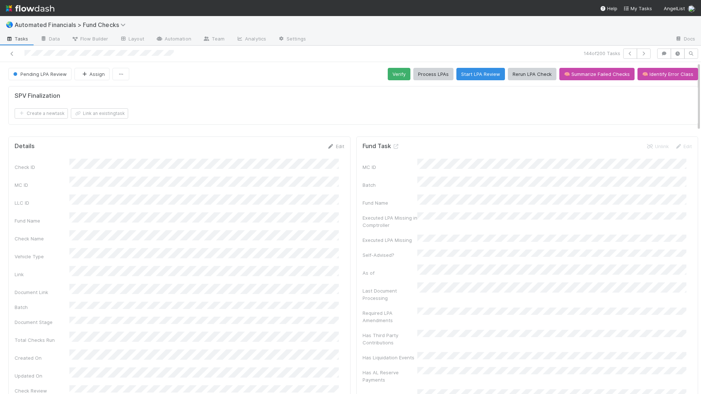
click at [241, 108] on div "Create a new task Link an existing task" at bounding box center [353, 113] width 677 height 10
click at [318, 100] on form "SPV Finalization Create a new task Link an existing task" at bounding box center [353, 105] width 677 height 26
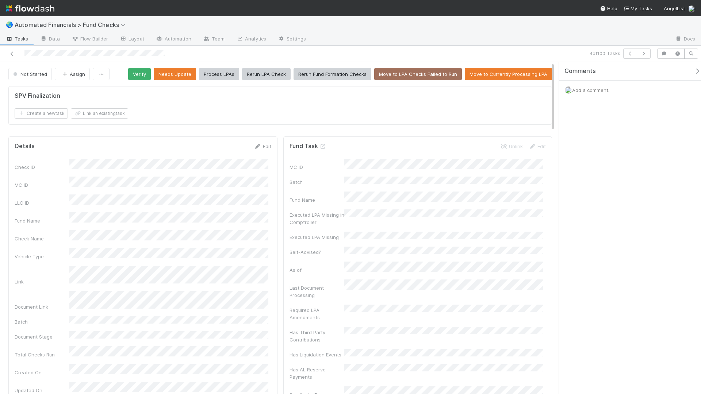
click at [127, 99] on div "SPV Finalization" at bounding box center [280, 95] width 531 height 7
click at [12, 55] on icon at bounding box center [11, 53] width 7 height 5
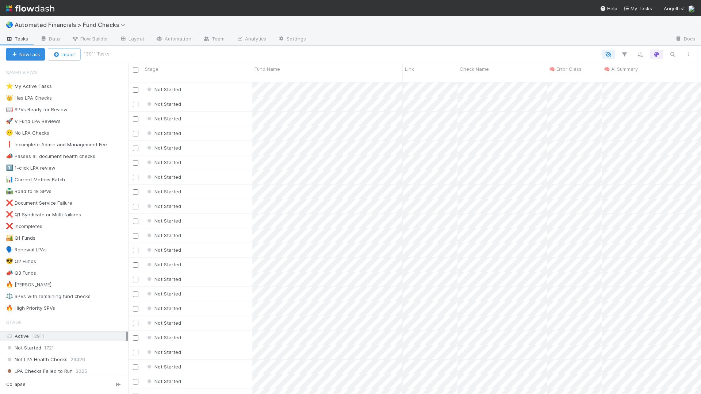
scroll to position [313, 567]
click at [39, 307] on div "🔥 High Priority SPVs" at bounding box center [30, 308] width 49 height 9
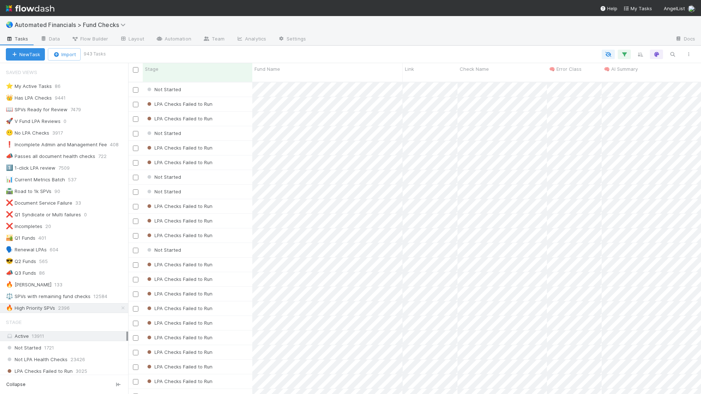
scroll to position [313, 567]
click at [43, 295] on div "⚖️ SPVs with remaining fund checks" at bounding box center [48, 296] width 85 height 9
click at [91, 55] on small "4070 Tasks" at bounding box center [96, 54] width 25 height 7
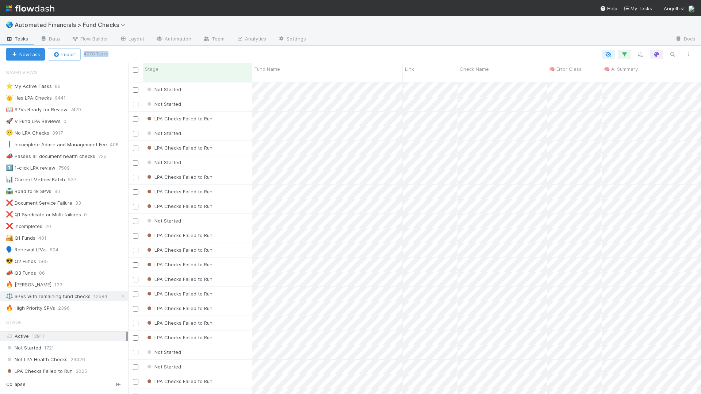
click at [91, 55] on small "4070 Tasks" at bounding box center [96, 54] width 25 height 7
click at [99, 53] on small "4070 Tasks" at bounding box center [96, 54] width 25 height 7
click at [123, 52] on div at bounding box center [402, 54] width 590 height 9
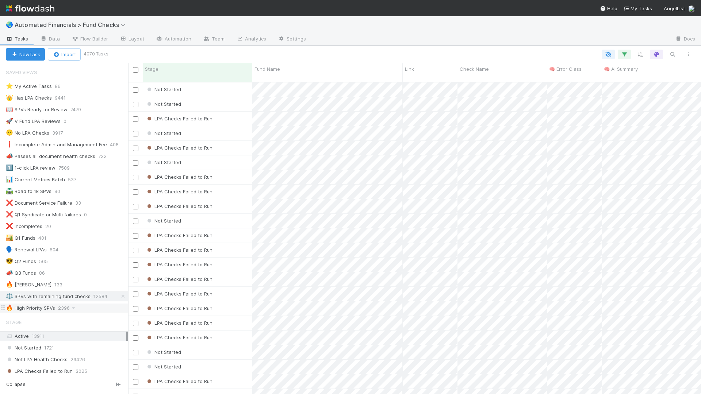
click at [28, 309] on div "🔥 High Priority SPVs" at bounding box center [30, 308] width 49 height 9
click at [92, 53] on small "943 Tasks" at bounding box center [95, 54] width 22 height 7
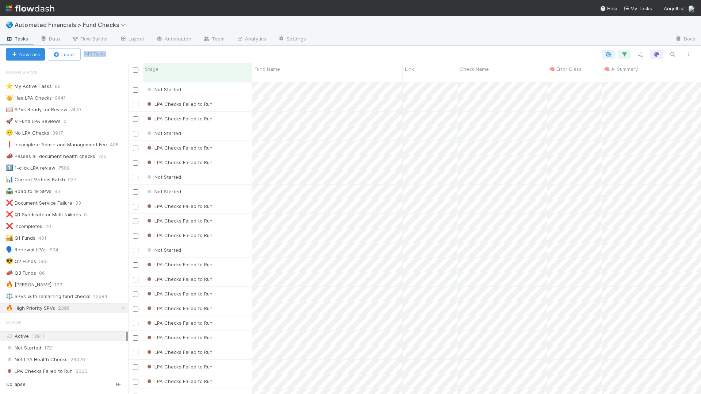
click at [138, 58] on div at bounding box center [400, 54] width 592 height 9
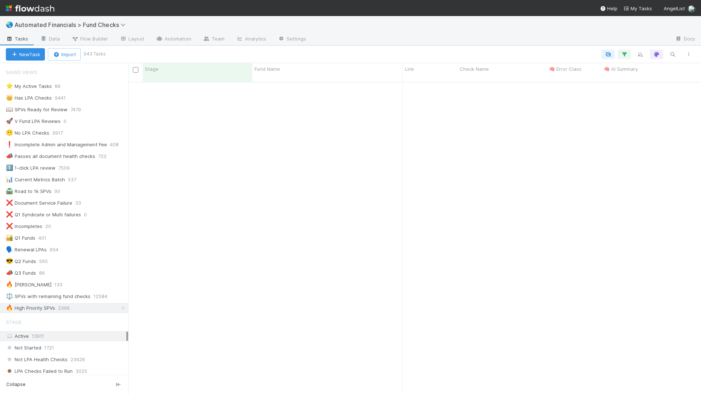
scroll to position [2608, 0]
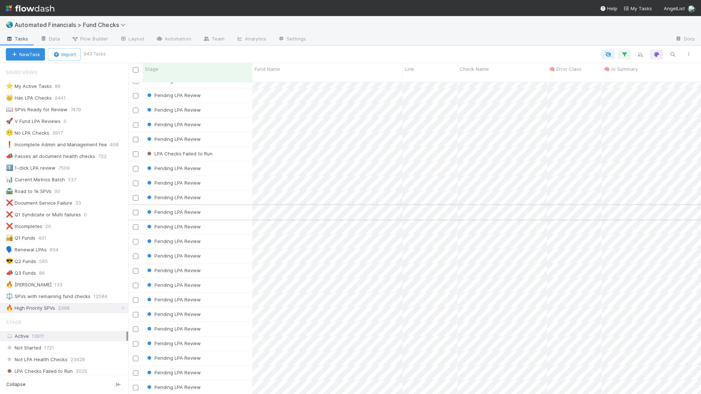
click at [216, 208] on div "Pending LPA Review" at bounding box center [198, 212] width 110 height 14
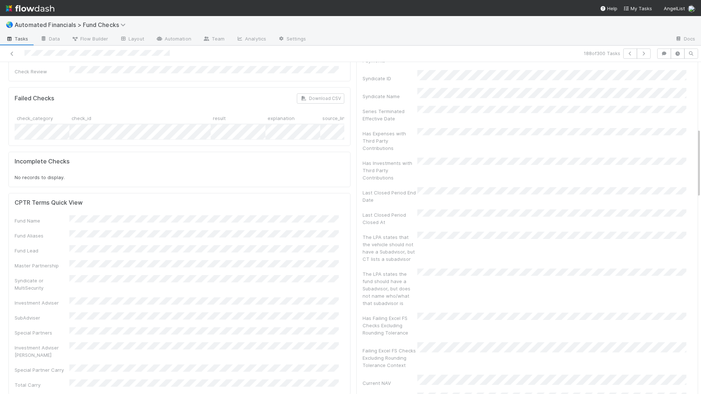
scroll to position [320, 0]
click at [29, 94] on h5 "Failed Checks" at bounding box center [35, 97] width 40 height 7
click at [46, 157] on h5 "Incomplete Checks" at bounding box center [42, 160] width 55 height 7
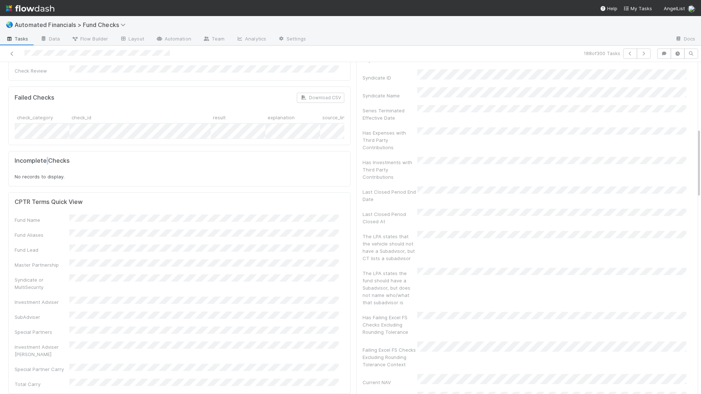
click at [46, 157] on h5 "Incomplete Checks" at bounding box center [42, 160] width 55 height 7
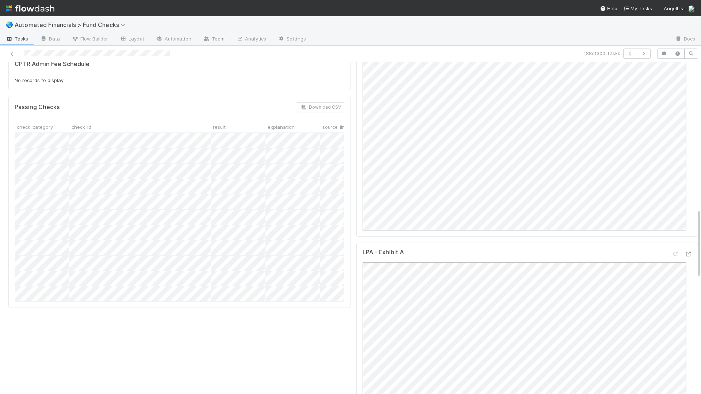
scroll to position [692, 0]
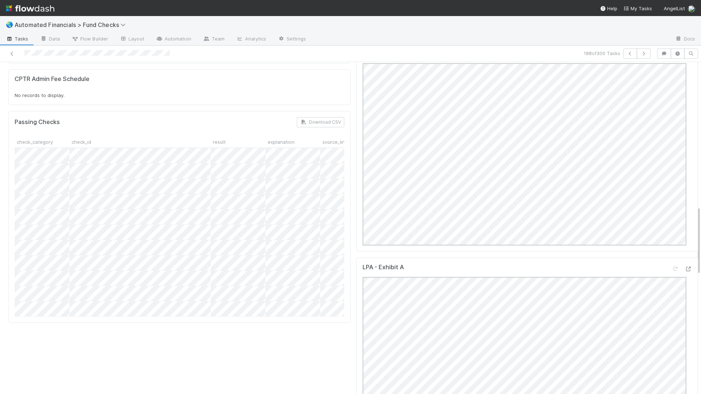
click at [38, 119] on h5 "Passing Checks" at bounding box center [37, 122] width 45 height 7
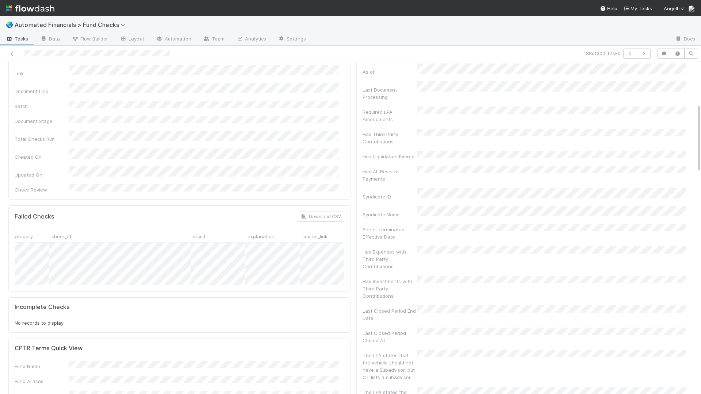
scroll to position [0, 0]
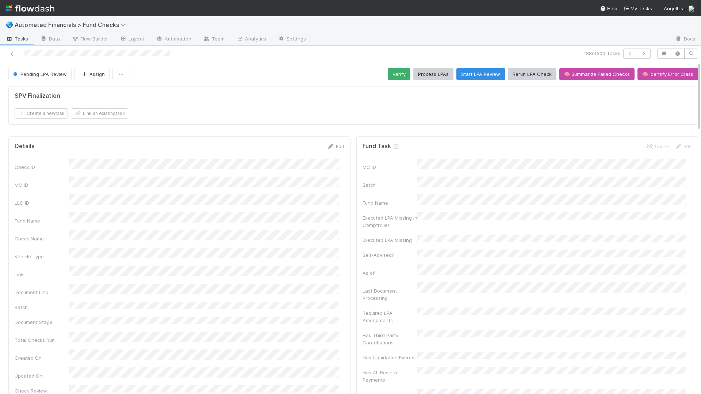
click at [230, 131] on div "SPV Finalization Create a new task Link an existing task" at bounding box center [352, 108] width 695 height 50
click at [202, 100] on form "SPV Finalization Create a new task Link an existing task" at bounding box center [353, 105] width 677 height 26
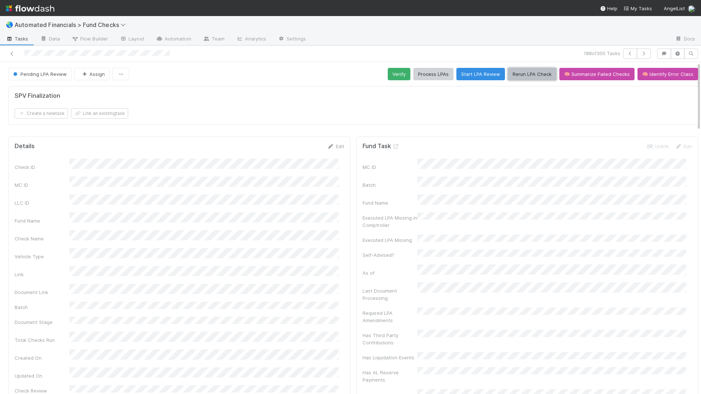
click at [517, 76] on button "Rerun LPA Check" at bounding box center [532, 74] width 49 height 12
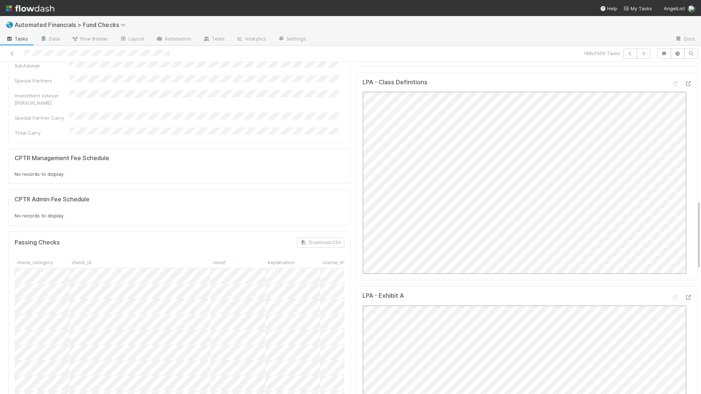
scroll to position [666, 0]
click at [346, 150] on div "Details Edit Check ID MC ID LLC ID Fund Name Check Name Vehicle Type Link Docum…" at bounding box center [179, 252] width 348 height 1569
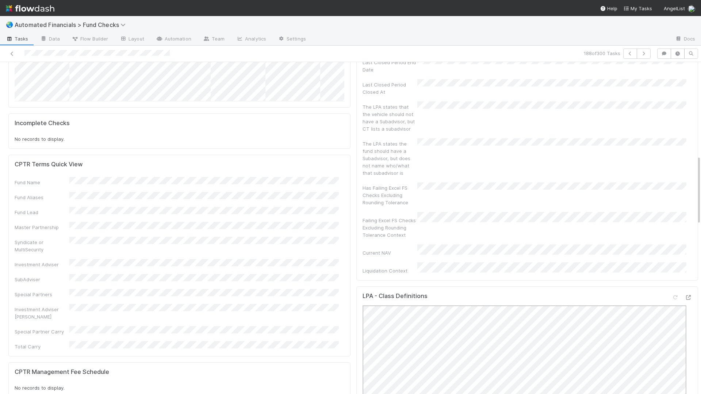
scroll to position [0, 0]
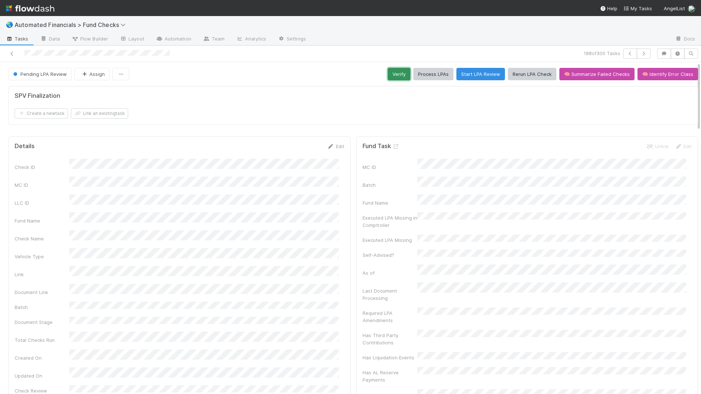
click at [390, 74] on button "Verify" at bounding box center [399, 74] width 23 height 12
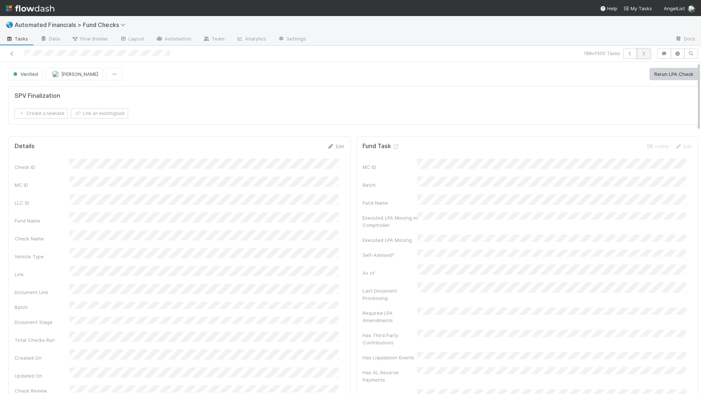
click at [640, 55] on icon "button" at bounding box center [643, 53] width 7 height 4
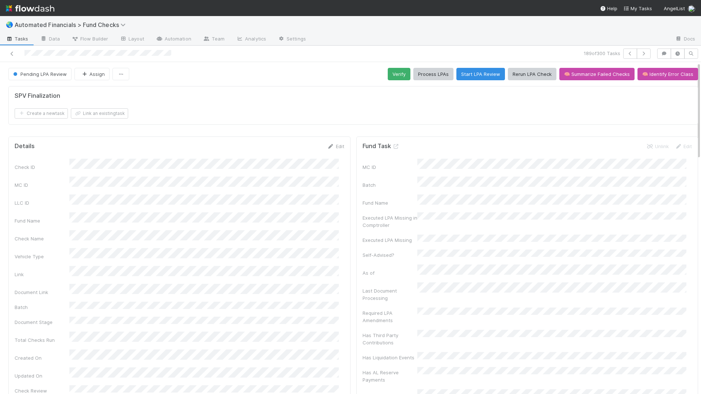
click at [346, 115] on div "Create a new task Link an existing task" at bounding box center [353, 113] width 677 height 10
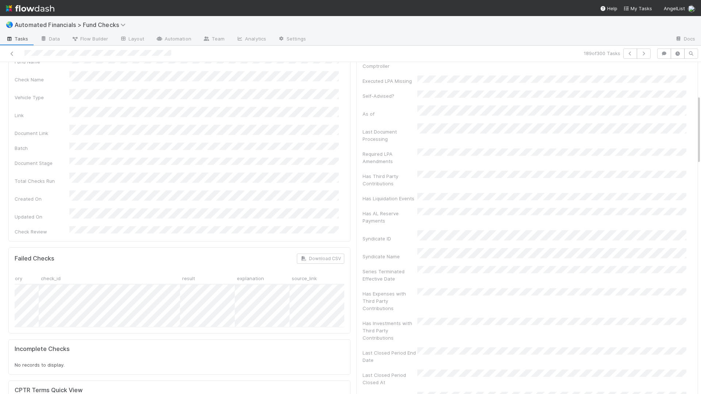
scroll to position [0, 36]
click at [11, 51] on icon at bounding box center [11, 53] width 7 height 5
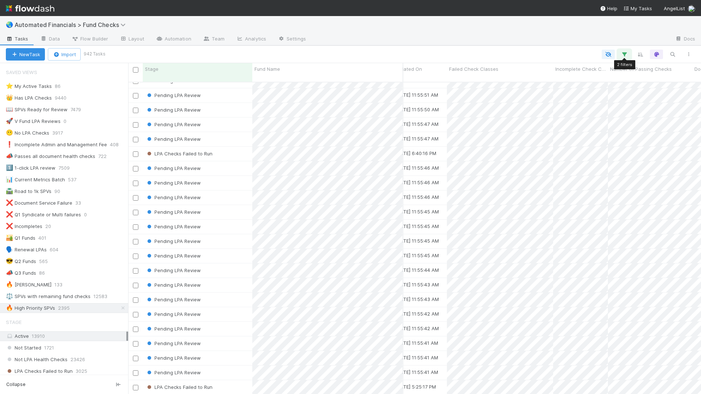
click at [625, 51] on icon "button" at bounding box center [624, 54] width 7 height 7
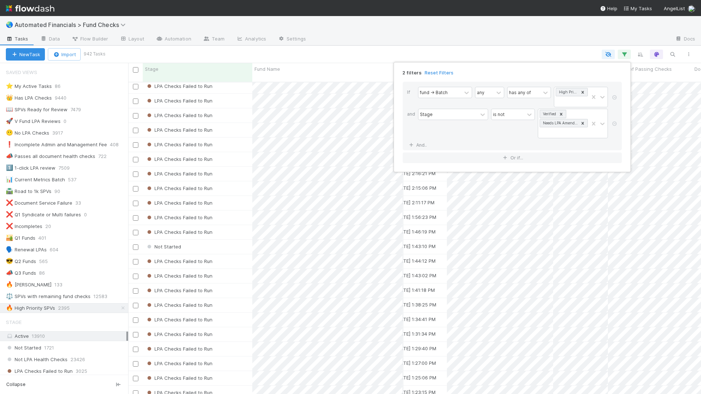
click at [469, 46] on div "2 filters Reset Filters If fund -> Batch any has any of High Priority SPVs and …" at bounding box center [350, 197] width 701 height 394
click at [624, 57] on icon "button" at bounding box center [624, 54] width 7 height 7
click at [422, 143] on link "And.." at bounding box center [418, 145] width 23 height 11
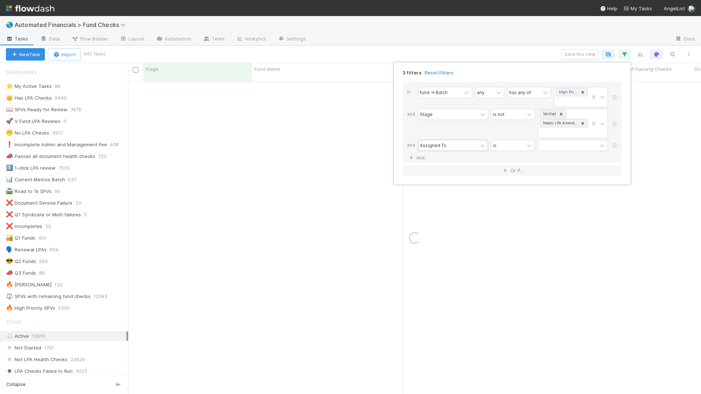
click at [442, 146] on div "Assigned To" at bounding box center [433, 145] width 27 height 7
click at [446, 208] on div "Failed Check Classes" at bounding box center [453, 205] width 70 height 12
click at [511, 144] on div "has any of" at bounding box center [504, 145] width 22 height 7
click at [510, 192] on div "is exactly" at bounding box center [513, 187] width 44 height 12
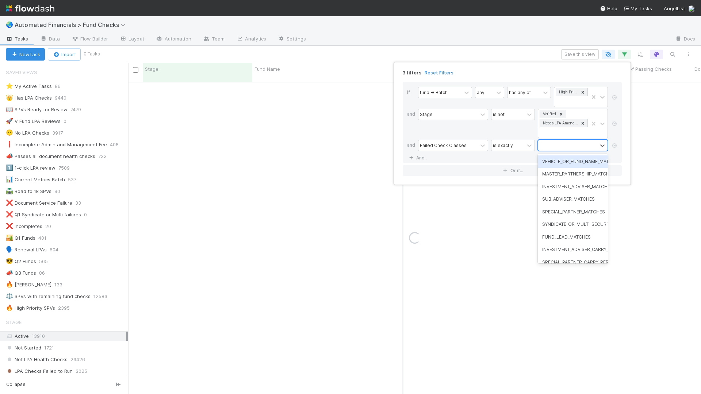
click at [553, 145] on div at bounding box center [567, 145] width 59 height 11
click at [570, 240] on div "FUND_LEAD_MATCHES" at bounding box center [573, 237] width 70 height 12
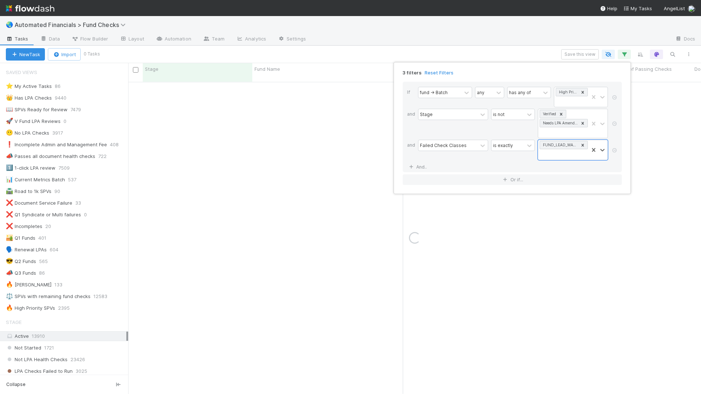
click at [518, 51] on div "3 filters Reset Filters If fund -> Batch any has any of High Priority SPVs and …" at bounding box center [350, 197] width 701 height 394
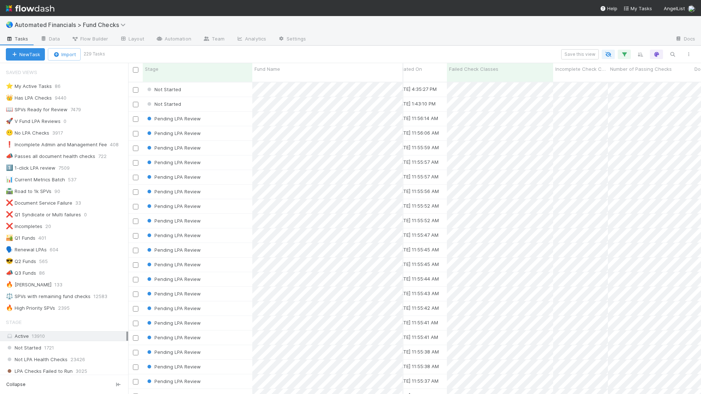
click at [91, 53] on small "229 Tasks" at bounding box center [95, 54] width 22 height 7
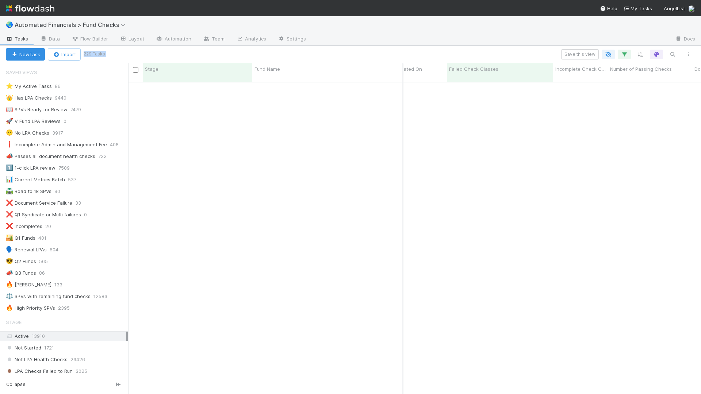
scroll to position [1526, 1871]
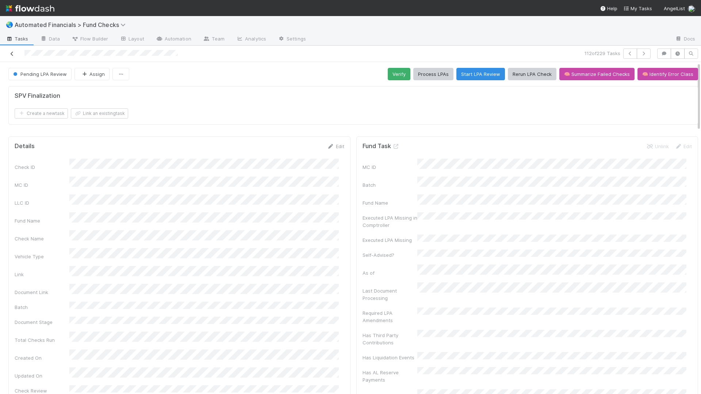
click at [13, 53] on icon at bounding box center [11, 53] width 7 height 5
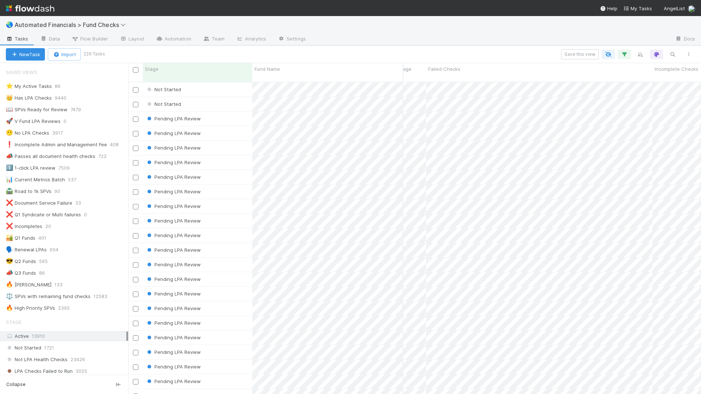
scroll to position [0, 597]
click at [557, 72] on span "Incomplete Check Classes" at bounding box center [558, 68] width 43 height 7
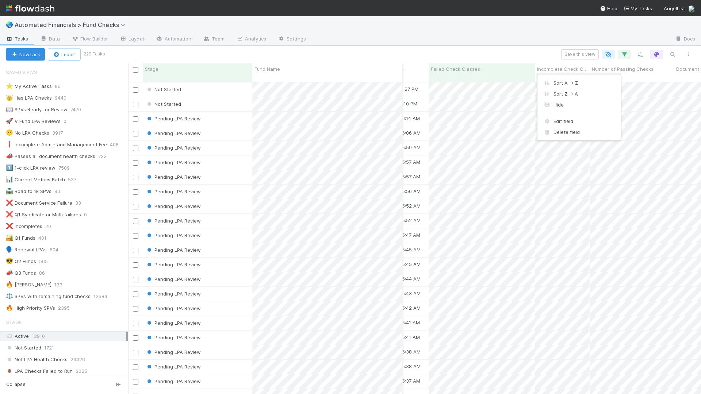
click at [609, 68] on div "Sort A → Z Sort Z → A Hide Edit field Delete field" at bounding box center [350, 197] width 701 height 394
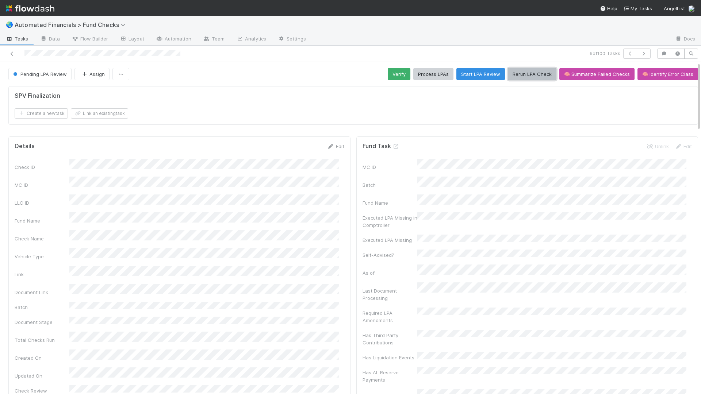
click at [532, 73] on button "Rerun LPA Check" at bounding box center [532, 74] width 49 height 12
click at [392, 73] on button "Verify" at bounding box center [399, 74] width 23 height 12
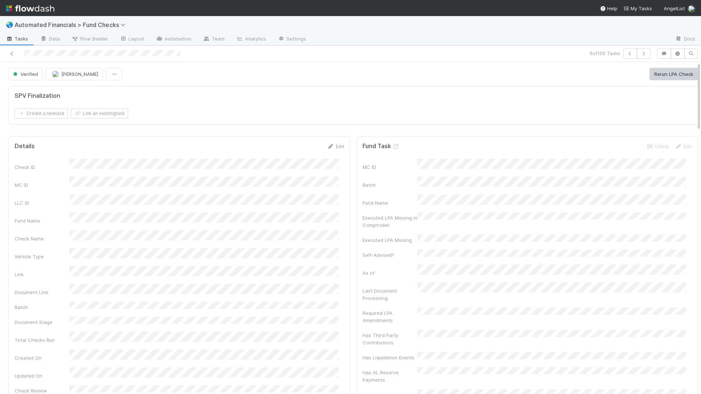
click at [165, 96] on div "SPV Finalization" at bounding box center [353, 95] width 677 height 7
click at [14, 55] on icon at bounding box center [11, 53] width 7 height 5
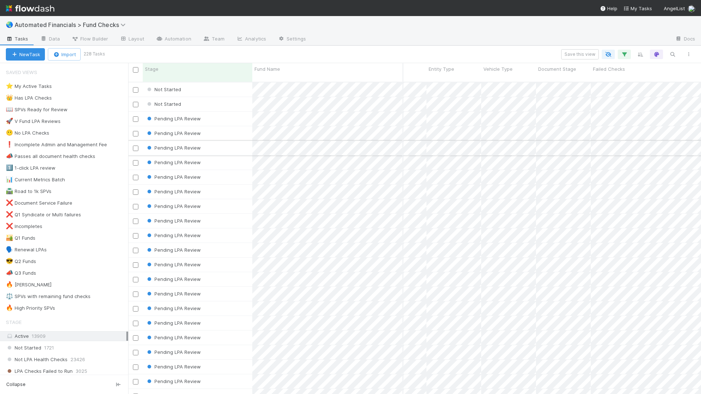
scroll to position [0, 458]
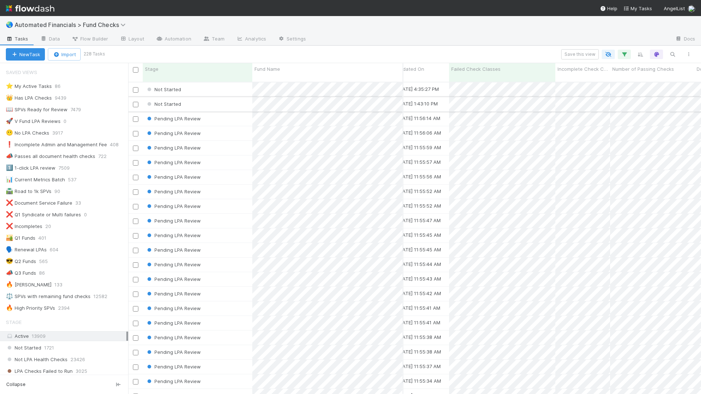
click at [201, 97] on div "Not Started" at bounding box center [198, 104] width 110 height 14
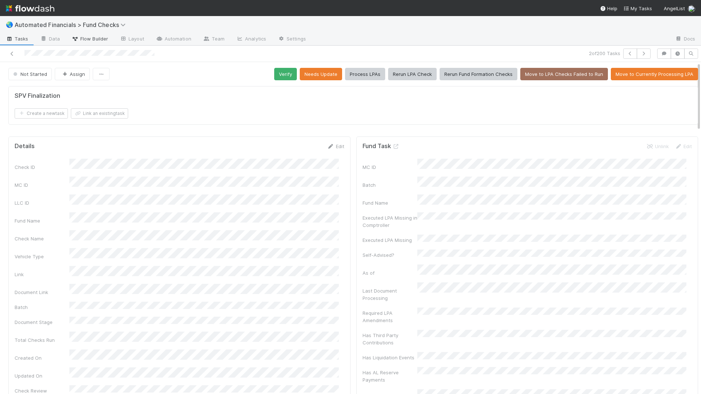
click at [93, 36] on span "Flow Builder" at bounding box center [90, 38] width 37 height 7
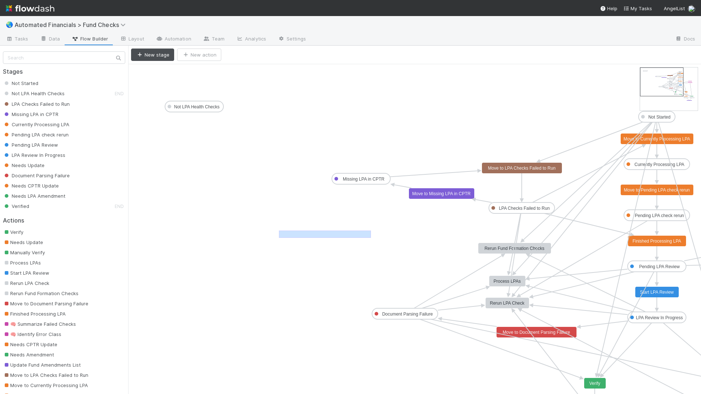
drag, startPoint x: 371, startPoint y: 238, endPoint x: 279, endPoint y: 231, distance: 92.3
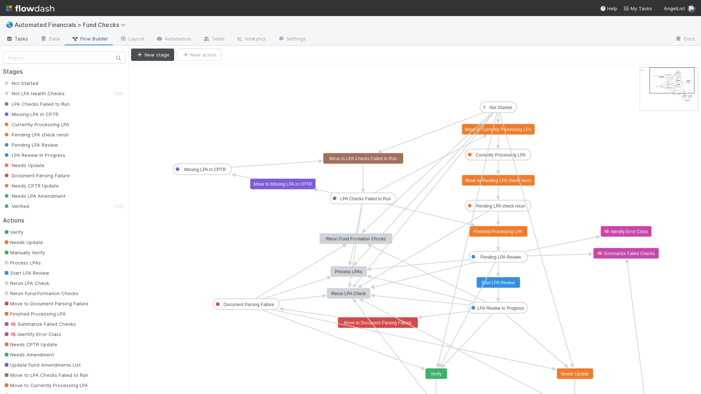
click at [16, 40] on span "Tasks" at bounding box center [17, 38] width 23 height 7
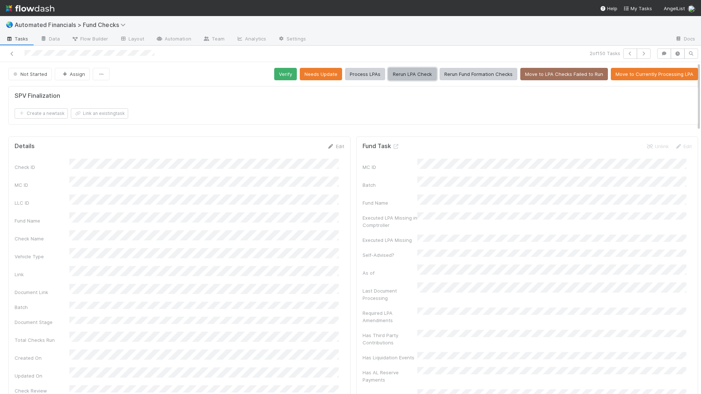
click at [394, 78] on button "Rerun LPA Check" at bounding box center [412, 74] width 49 height 12
click at [638, 74] on button "Move to Currently Processing LPA" at bounding box center [654, 74] width 87 height 12
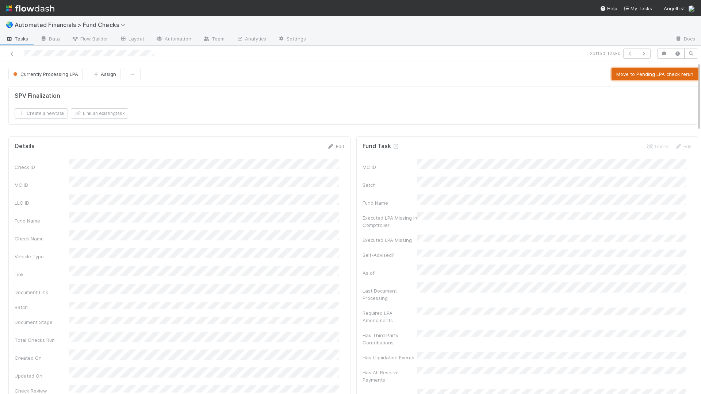
click at [636, 75] on button "Move to Pending LPA check rerun" at bounding box center [654, 74] width 87 height 12
click at [636, 76] on button "Finished Processing LPA" at bounding box center [665, 74] width 65 height 12
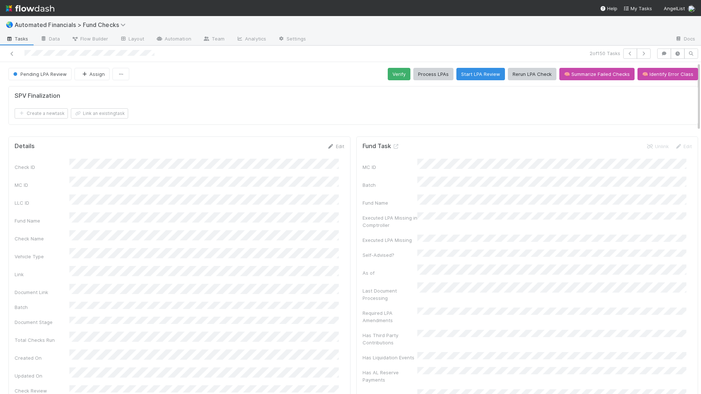
click at [182, 114] on div "Create a new task Link an existing task" at bounding box center [353, 113] width 677 height 10
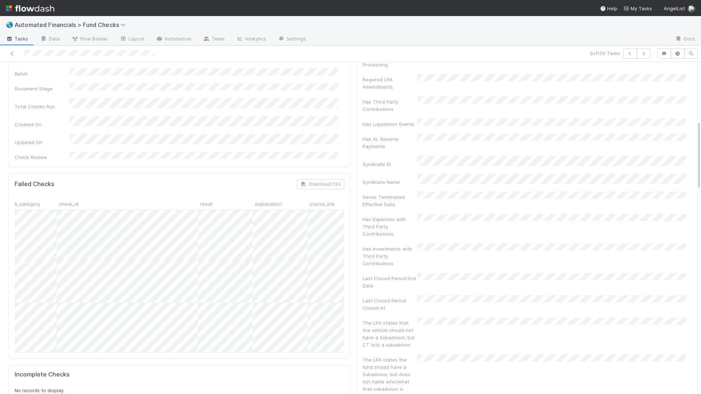
scroll to position [187, 0]
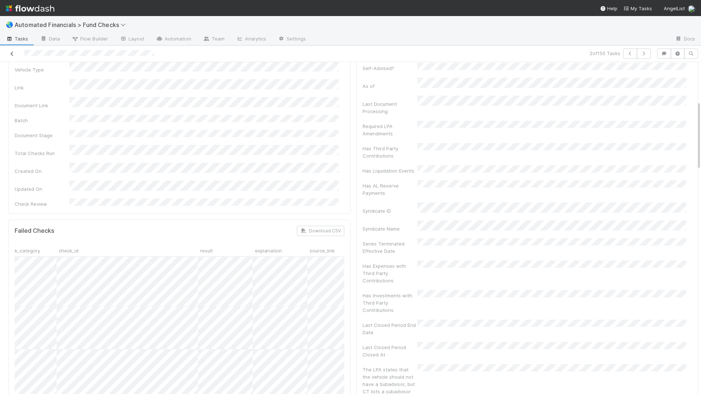
click at [13, 54] on icon at bounding box center [11, 53] width 7 height 5
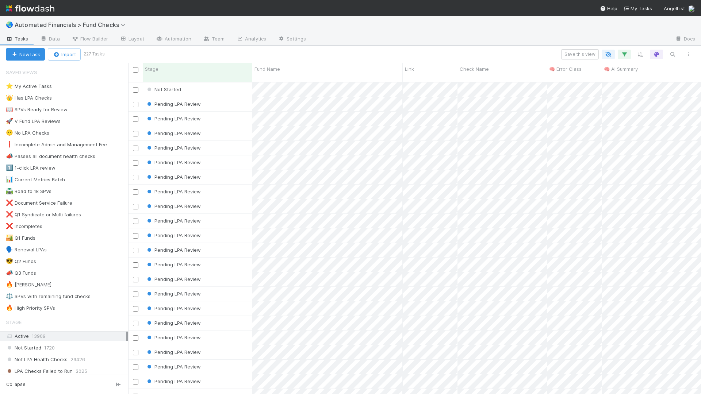
scroll to position [313, 567]
click at [32, 304] on div "🔥 High Priority SPVs" at bounding box center [30, 308] width 49 height 9
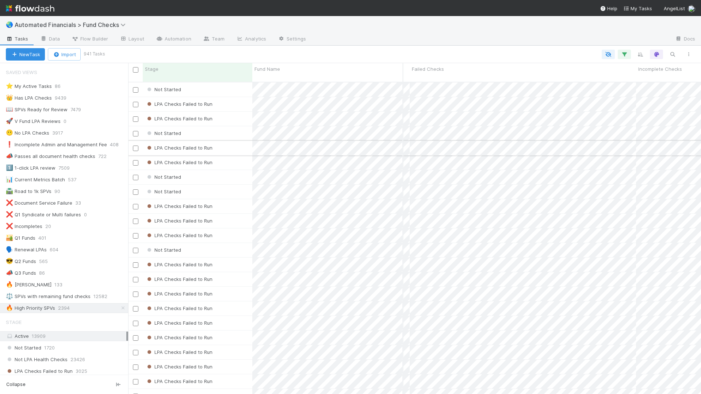
scroll to position [0, 628]
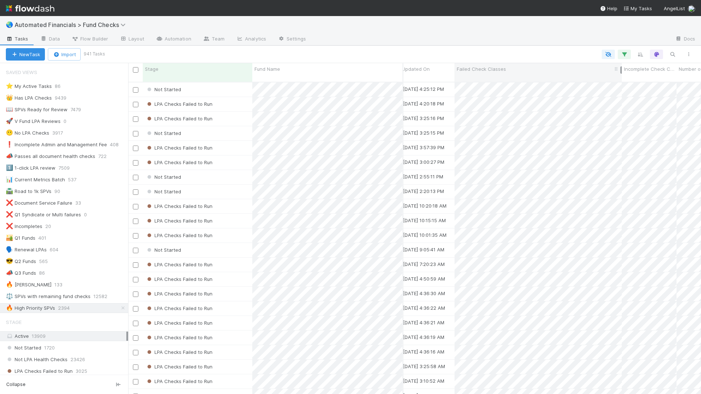
drag, startPoint x: 559, startPoint y: 69, endPoint x: 621, endPoint y: 71, distance: 62.1
click at [622, 70] on div at bounding box center [620, 69] width 1 height 7
click at [459, 63] on div "Failed Check Classes" at bounding box center [510, 72] width 169 height 19
click at [459, 74] on div "Failed Check Classes" at bounding box center [510, 72] width 169 height 19
click at [461, 69] on span "Failed Check Classes" at bounding box center [452, 68] width 49 height 7
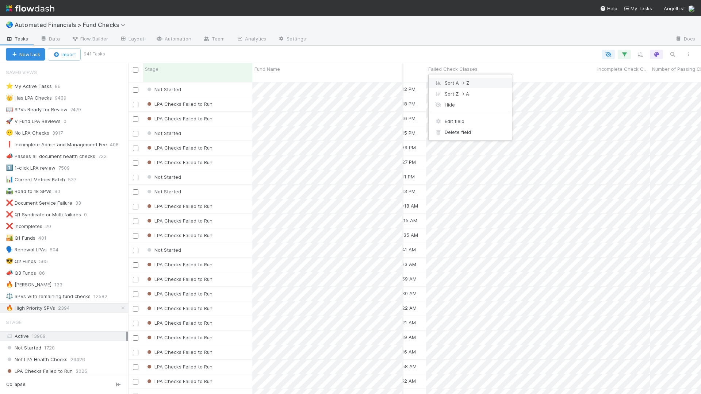
click at [462, 81] on div "Sort A → Z" at bounding box center [470, 82] width 83 height 11
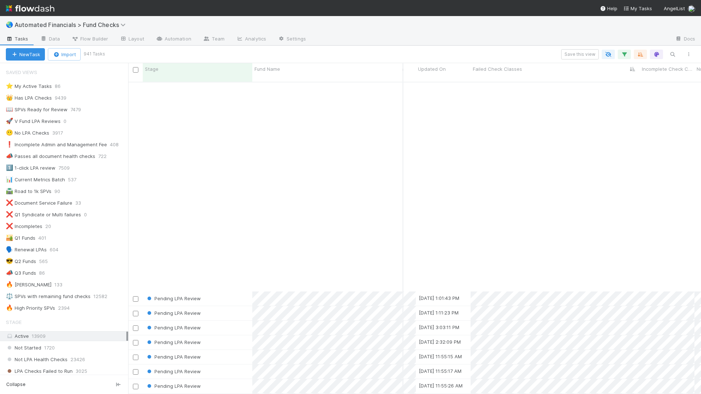
scroll to position [10914, 1847]
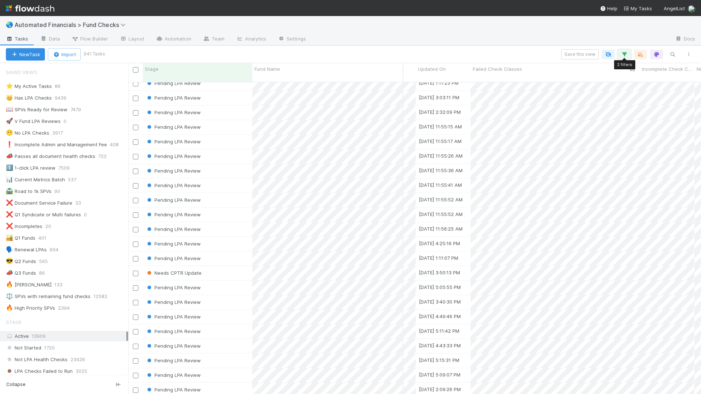
click at [624, 55] on icon "button" at bounding box center [624, 54] width 7 height 7
click at [421, 143] on link "And.." at bounding box center [418, 145] width 23 height 11
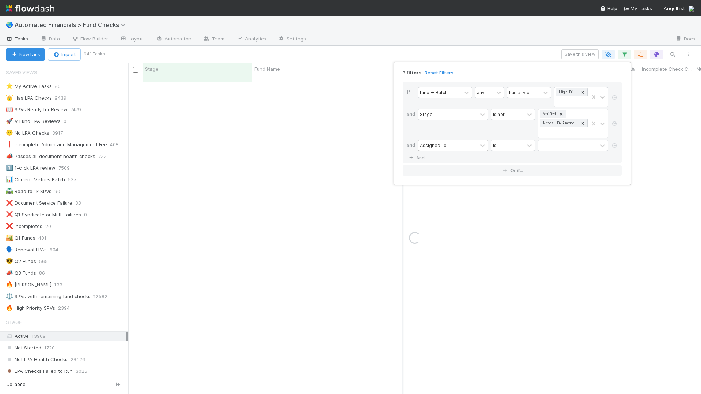
click at [439, 149] on div "Assigned To" at bounding box center [447, 145] width 59 height 11
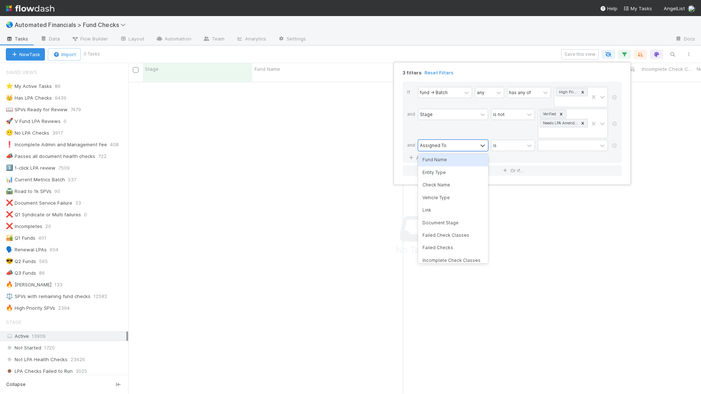
scroll to position [70, 0]
click at [458, 228] on div "Failed Check Classes" at bounding box center [453, 230] width 70 height 12
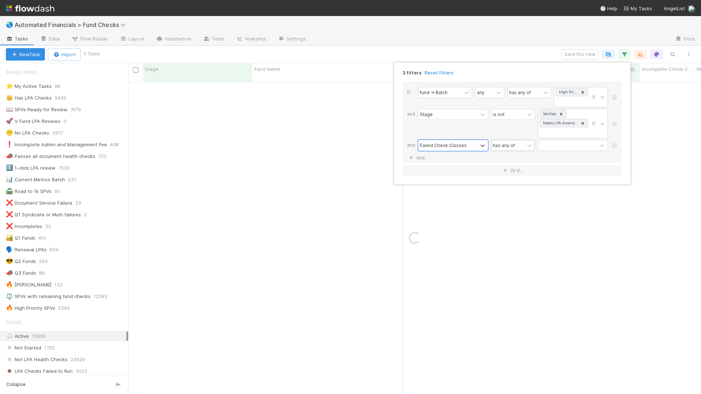
click at [501, 146] on div "has any of" at bounding box center [504, 145] width 22 height 7
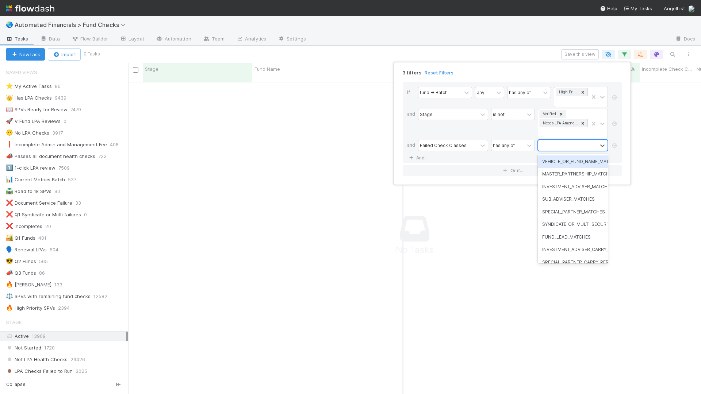
click at [558, 145] on div at bounding box center [567, 145] width 59 height 11
click at [582, 199] on div "SUB_ADVISER_MATCHES" at bounding box center [573, 199] width 70 height 12
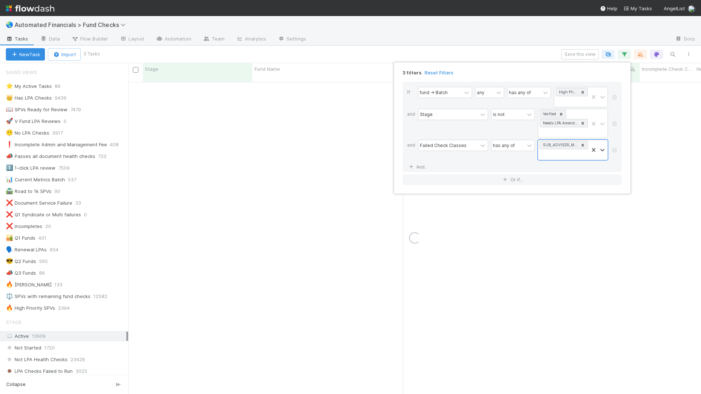
click at [666, 157] on div "3 filters Reset Filters If fund -> Batch any has any of High Priority SPVs and …" at bounding box center [350, 197] width 701 height 394
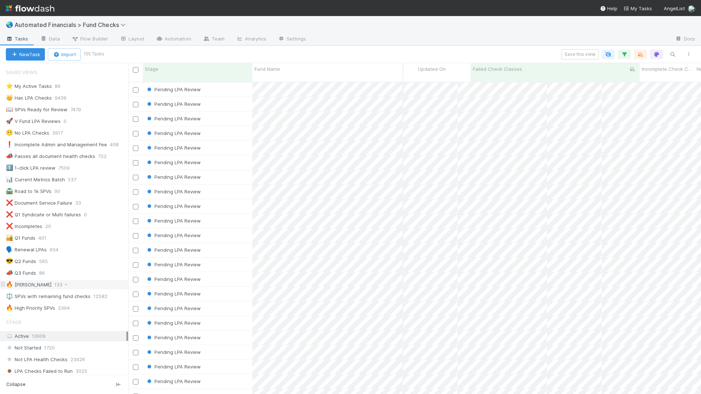
scroll to position [313, 567]
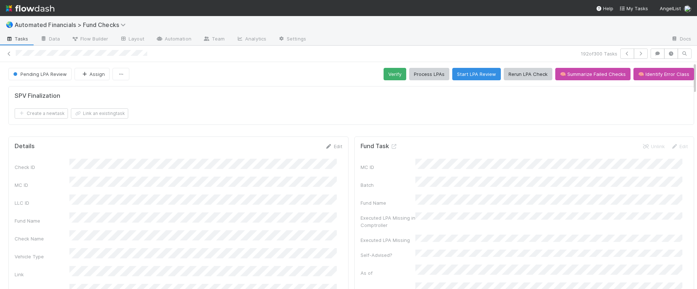
click at [9, 54] on icon at bounding box center [8, 53] width 7 height 5
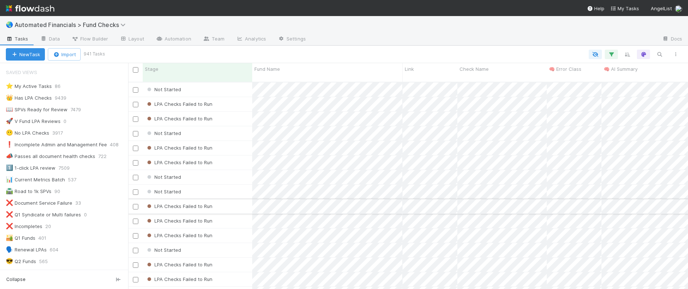
click at [231, 200] on div "LPA Checks Failed to Run" at bounding box center [198, 206] width 110 height 14
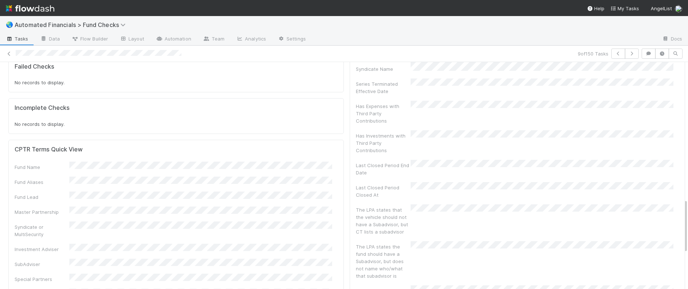
scroll to position [632, 0]
